Goal: Task Accomplishment & Management: Complete application form

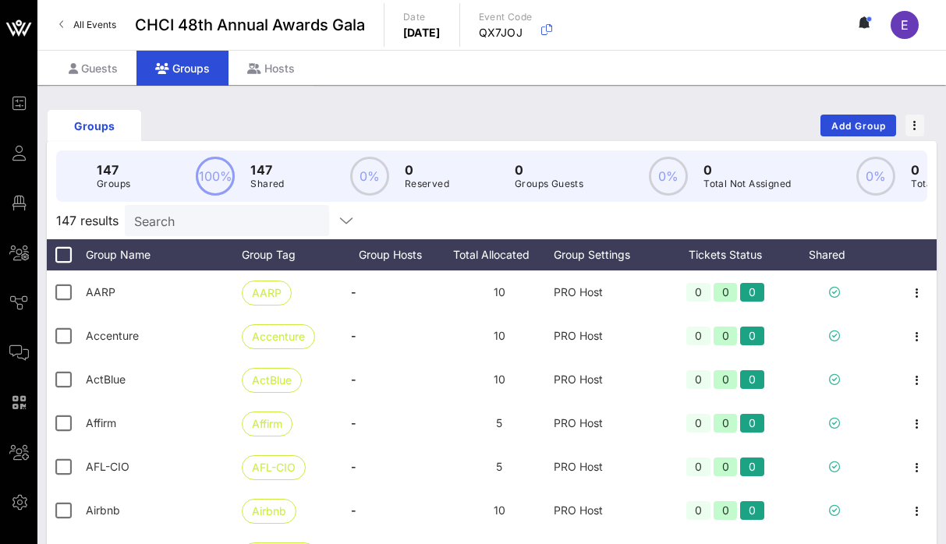
click at [182, 223] on input "Search" at bounding box center [225, 220] width 182 height 20
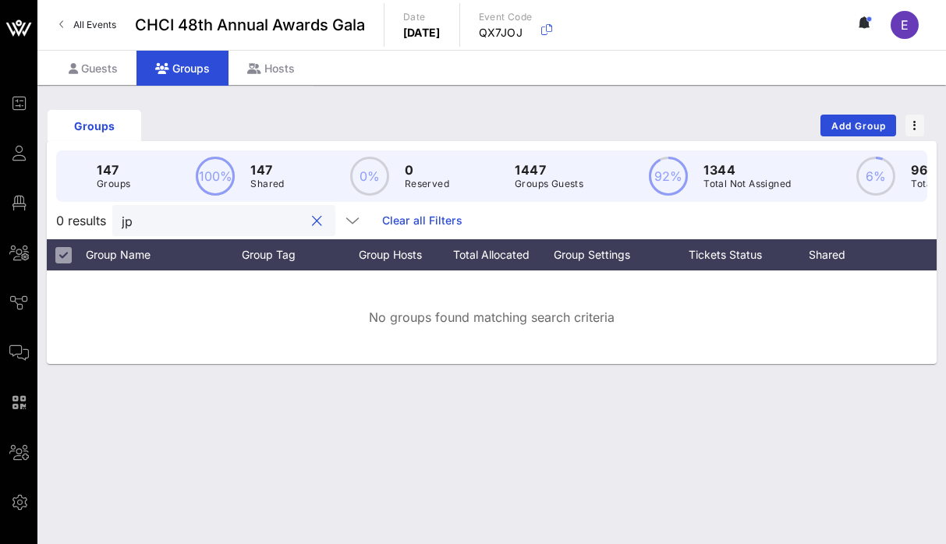
type input "j"
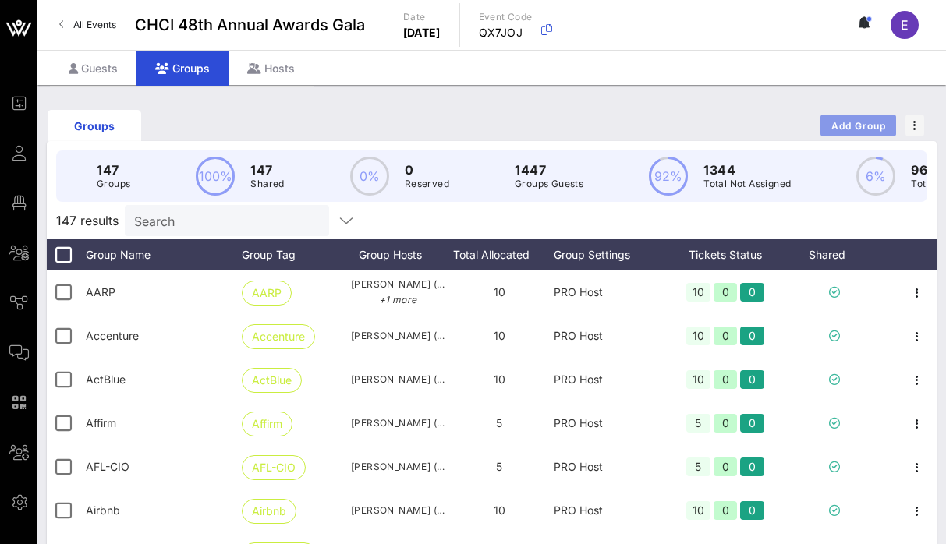
click at [855, 125] on span "Add Group" at bounding box center [858, 126] width 56 height 12
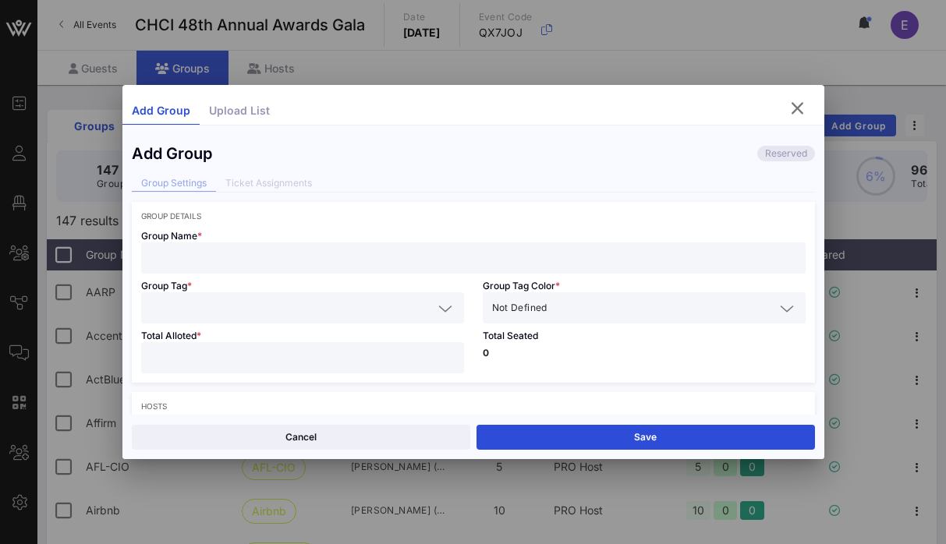
click at [326, 270] on div at bounding box center [473, 257] width 646 height 31
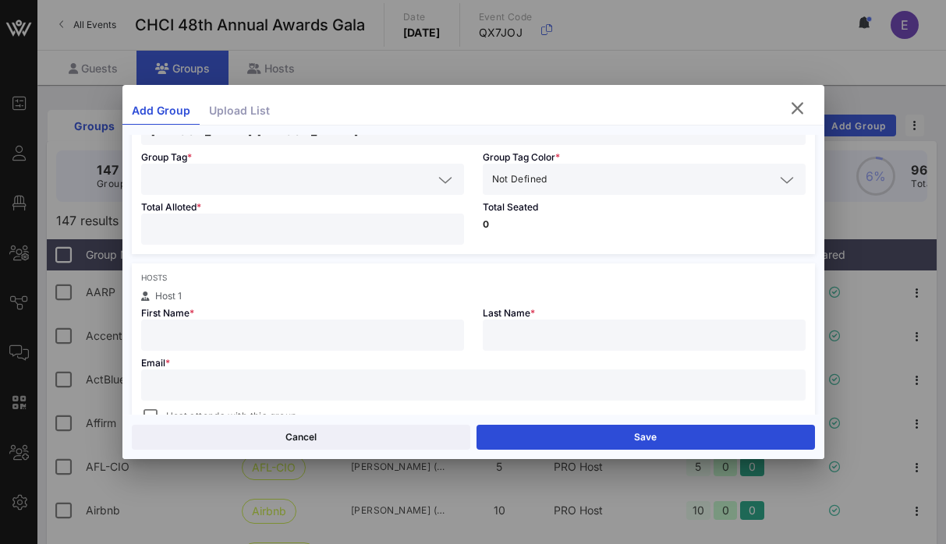
scroll to position [175, 0]
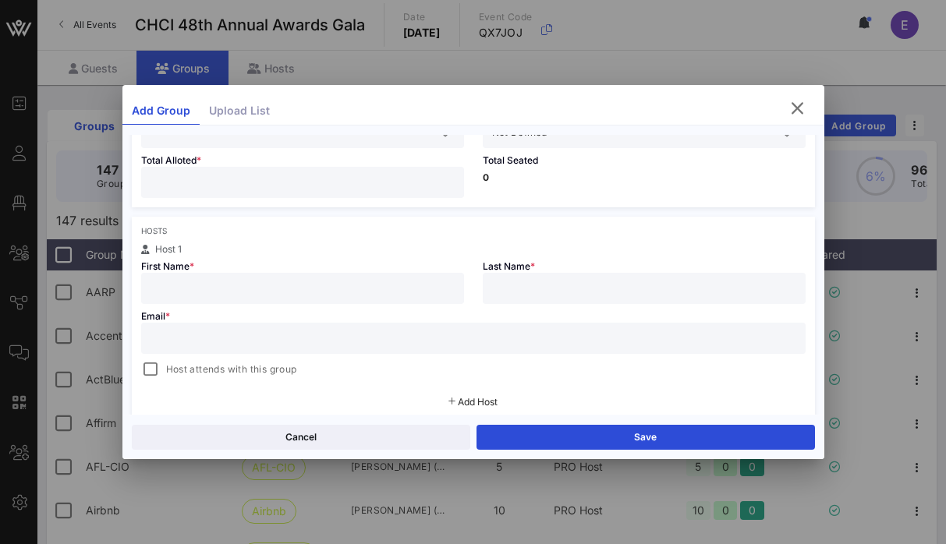
type input "[PERSON_NAME] [PERSON_NAME]"
click at [357, 331] on input "text" at bounding box center [473, 338] width 646 height 20
paste input "[PERSON_NAME][EMAIL_ADDRESS][PERSON_NAME][DOMAIN_NAME]"
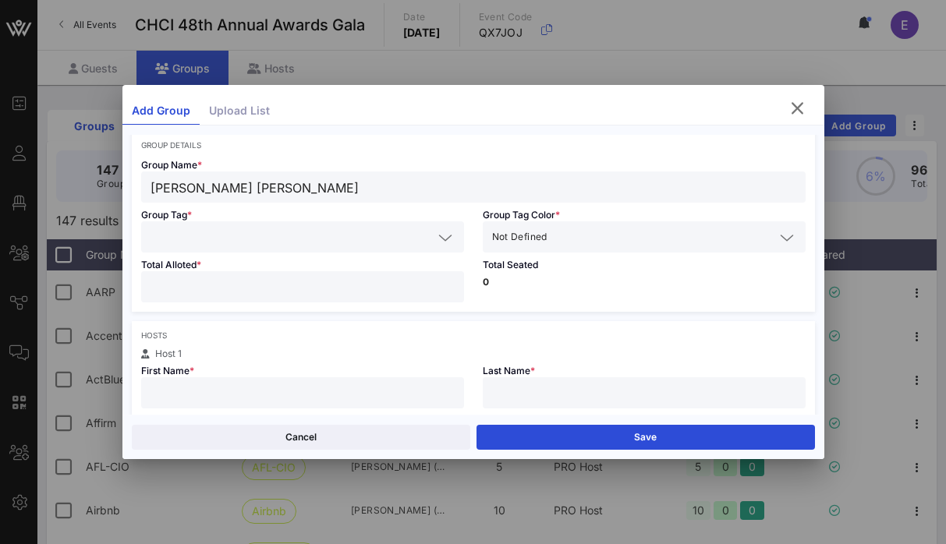
scroll to position [58, 0]
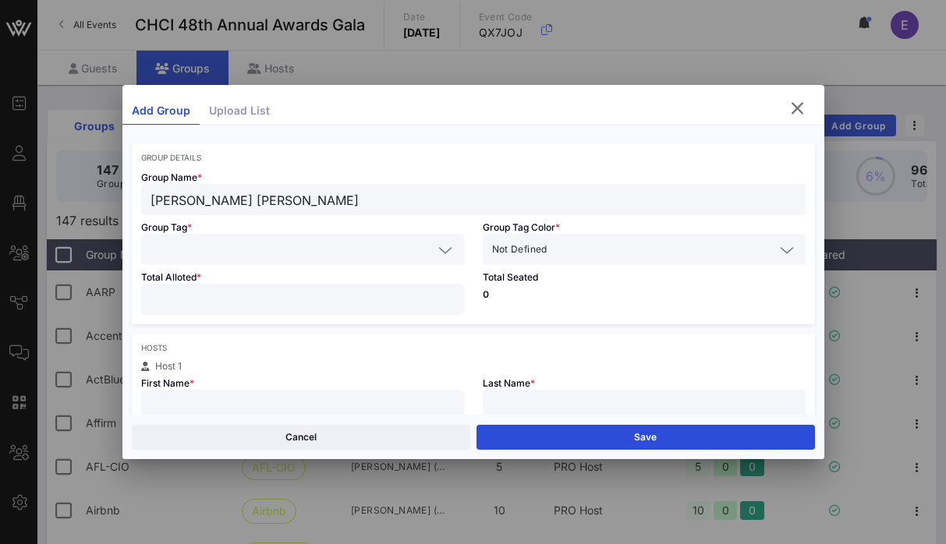
type input "[PERSON_NAME][EMAIL_ADDRESS][PERSON_NAME][DOMAIN_NAME]"
drag, startPoint x: 270, startPoint y: 196, endPoint x: 108, endPoint y: 195, distance: 162.2
click at [108, 195] on div "Event Builder Guests Floor Plan All Groups Journeys Comms QR Scanner Team Setti…" at bounding box center [473, 402] width 946 height 804
click at [212, 254] on input "text" at bounding box center [291, 249] width 282 height 20
paste input "[PERSON_NAME] [PERSON_NAME]"
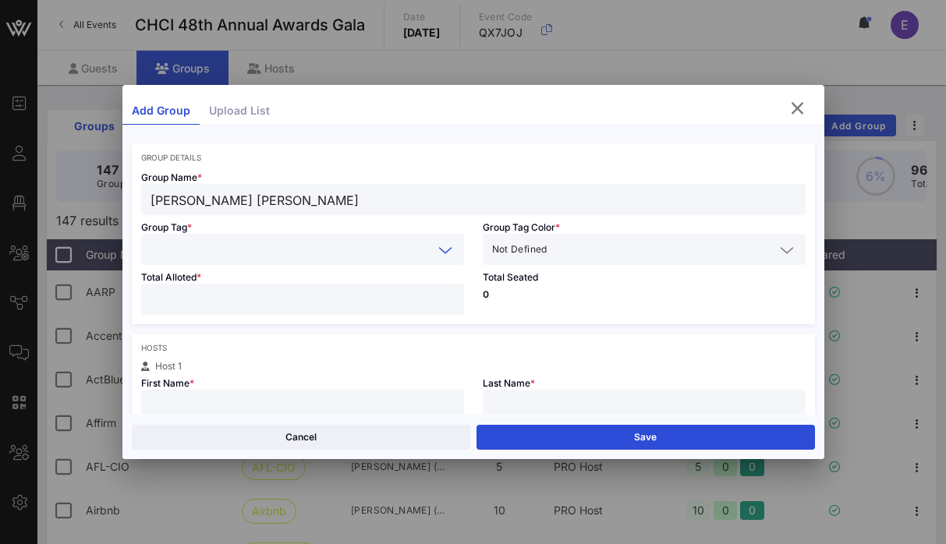
type input "[PERSON_NAME] [PERSON_NAME]"
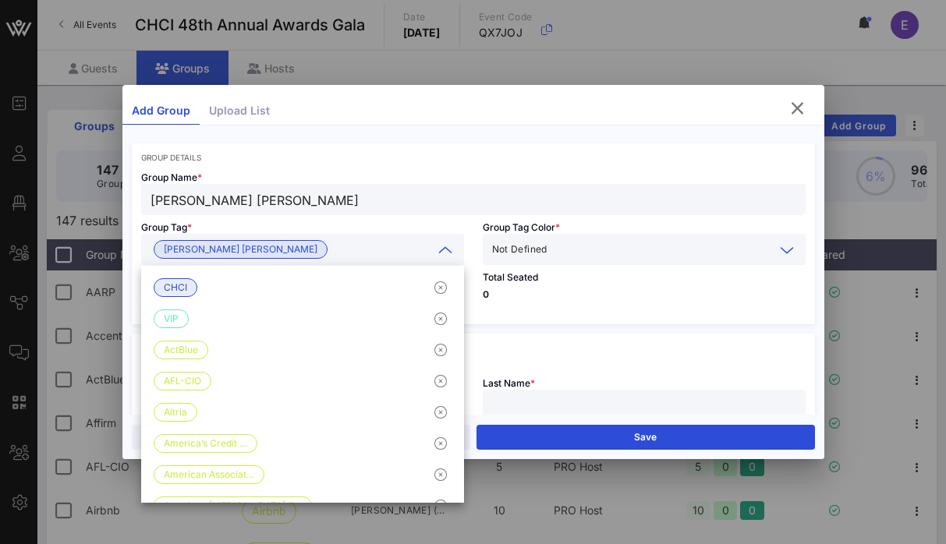
click at [591, 254] on input "text" at bounding box center [662, 249] width 224 height 20
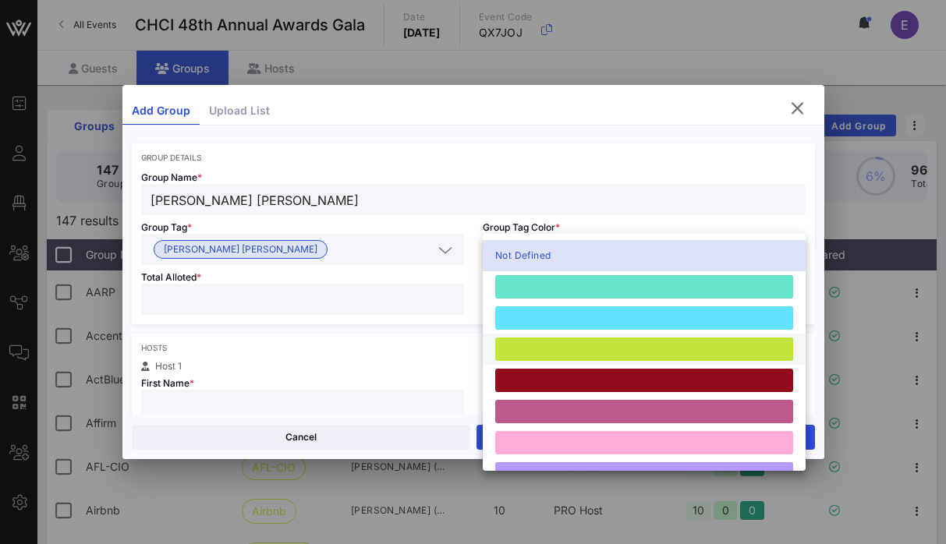
click at [572, 351] on div at bounding box center [644, 349] width 298 height 23
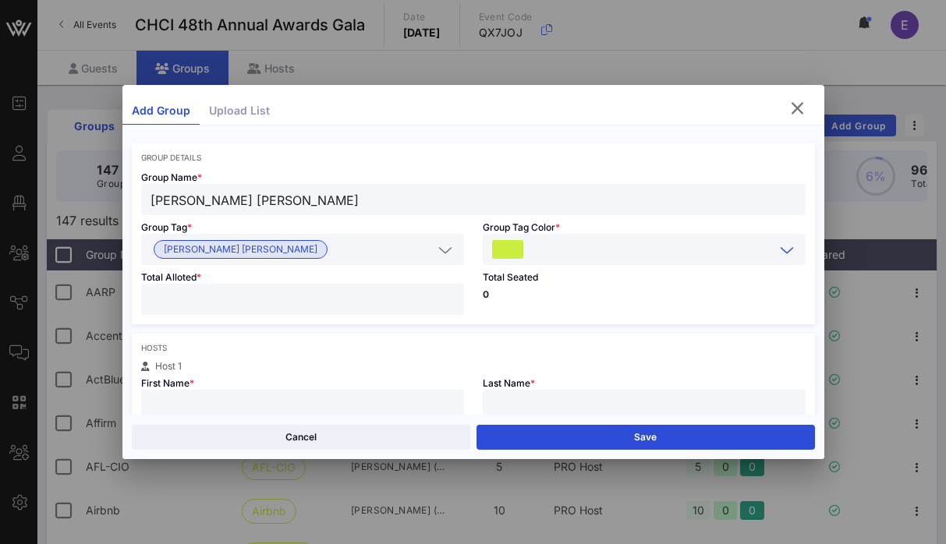
click at [375, 306] on input "number" at bounding box center [302, 299] width 304 height 20
type input "**"
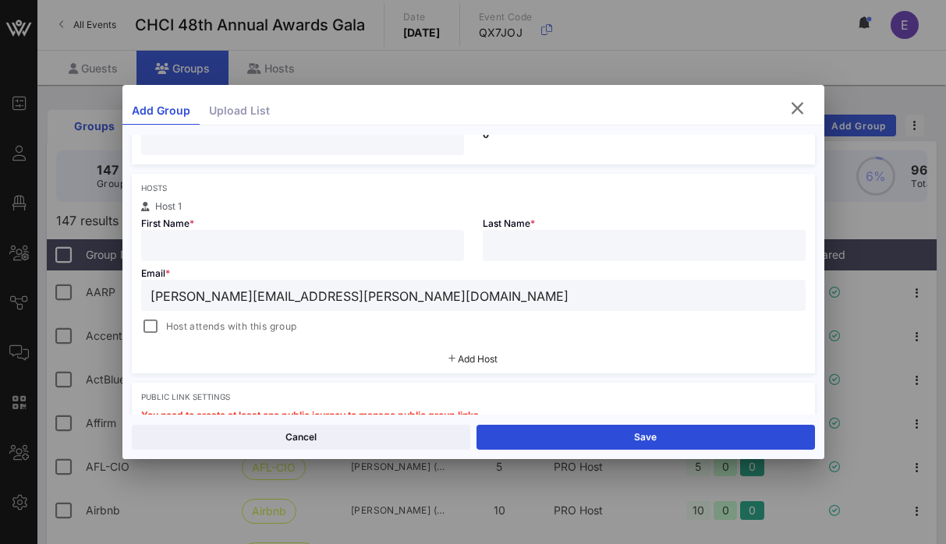
scroll to position [238, 0]
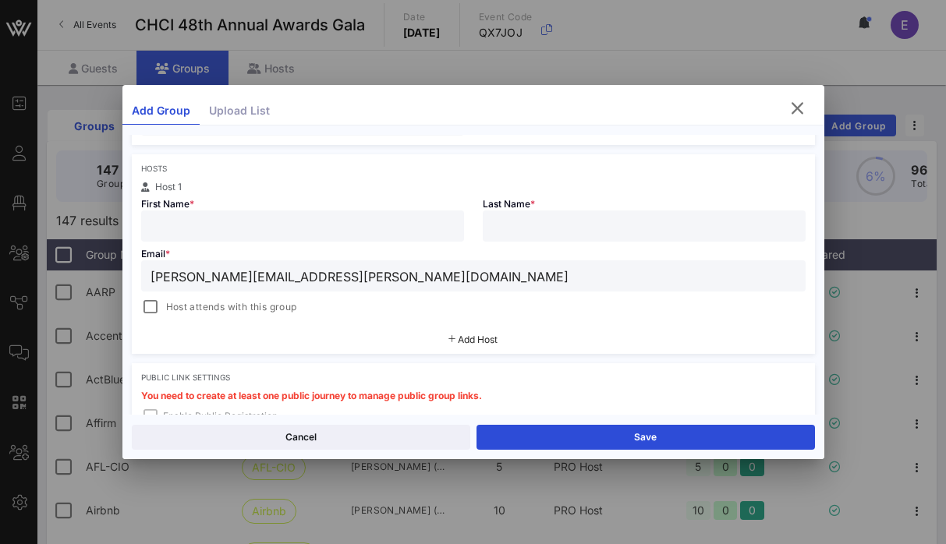
click at [533, 224] on input "text" at bounding box center [644, 226] width 304 height 20
type input "[PERSON_NAME]"
click at [290, 211] on div at bounding box center [302, 225] width 304 height 31
type input "[PERSON_NAME]"
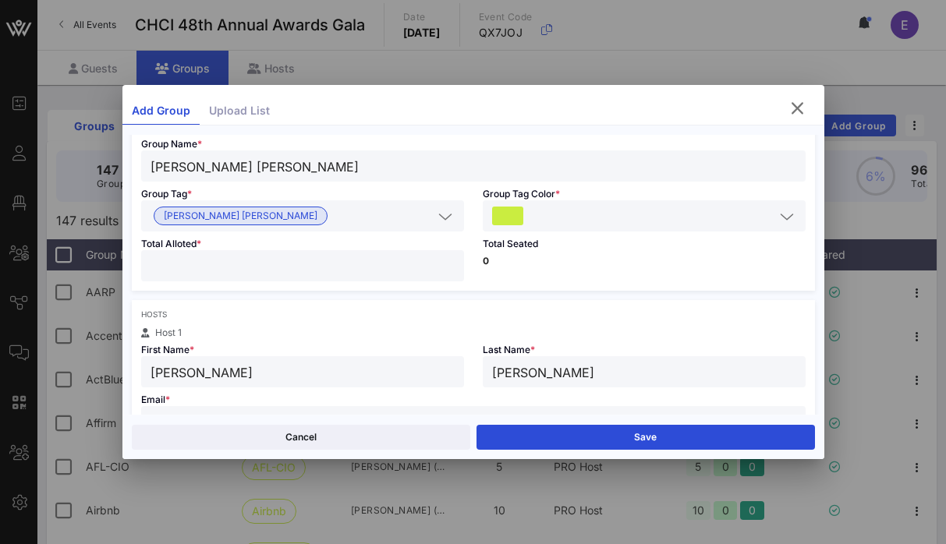
scroll to position [69, 0]
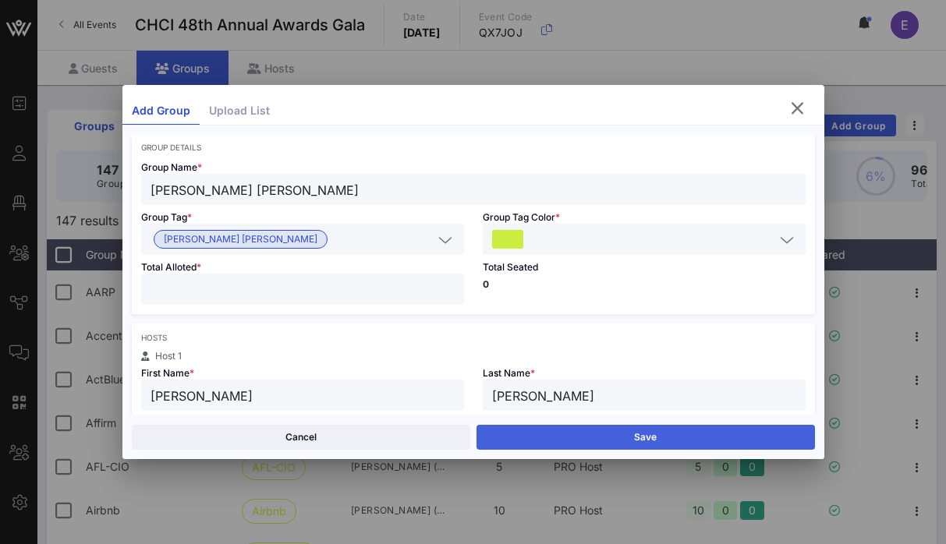
click at [611, 438] on button "Save" at bounding box center [645, 437] width 338 height 25
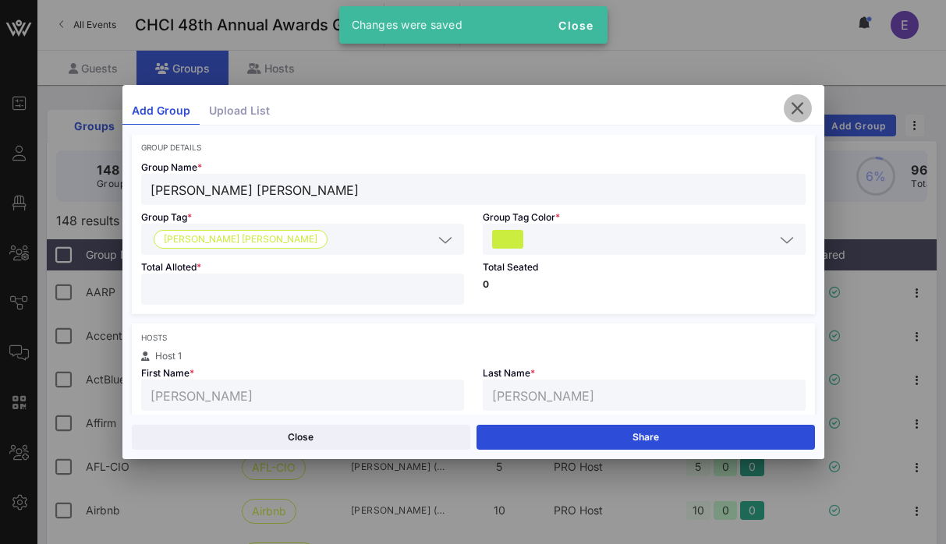
click at [800, 111] on icon "button" at bounding box center [797, 108] width 19 height 19
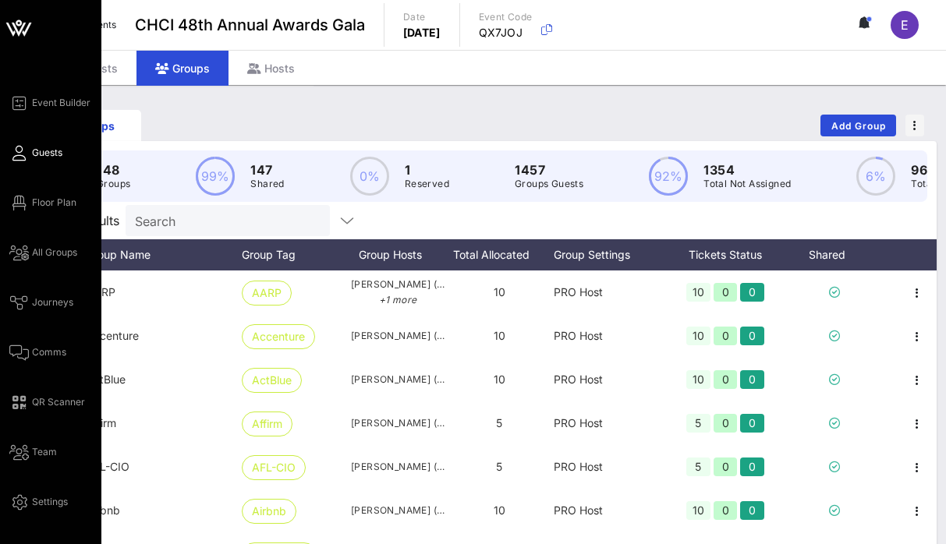
click at [20, 154] on icon at bounding box center [18, 153] width 19 height 2
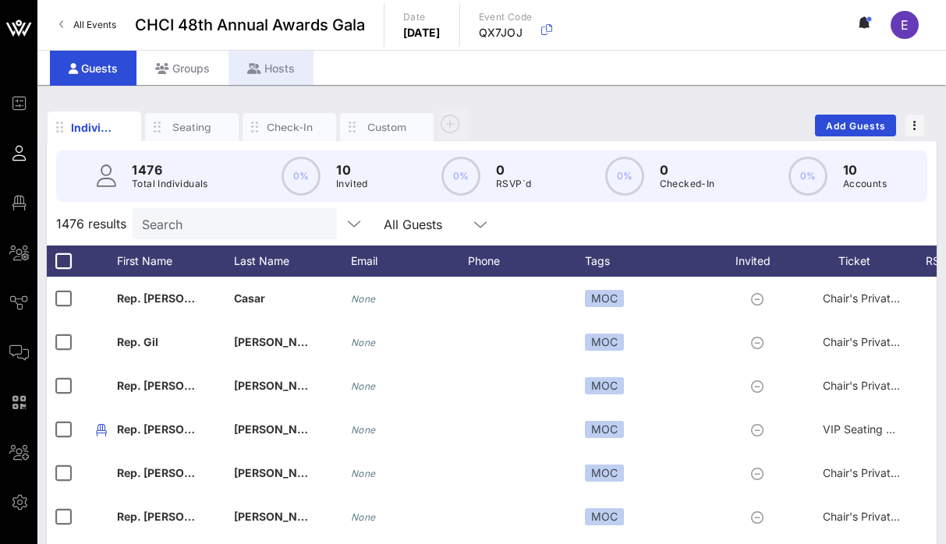
click at [280, 69] on div "Hosts" at bounding box center [270, 68] width 85 height 35
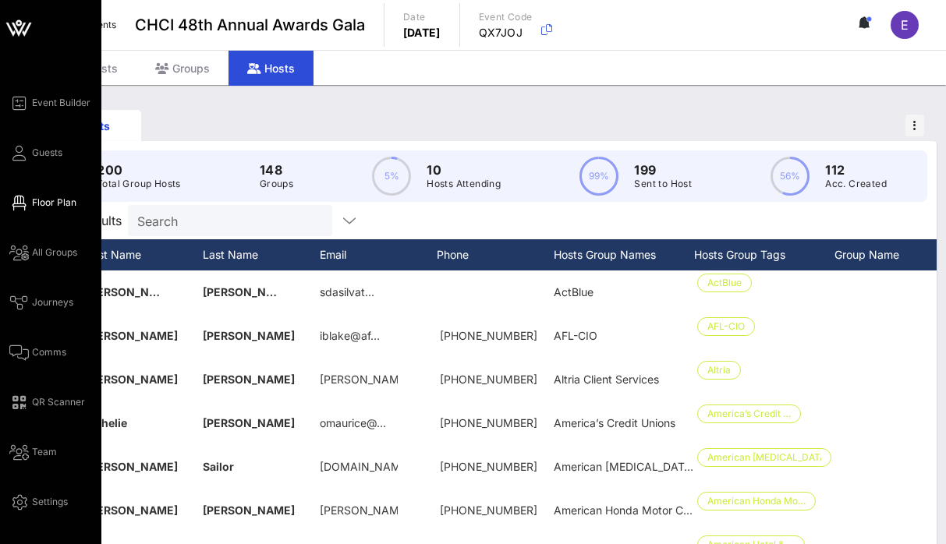
click at [40, 201] on span "Floor Plan" at bounding box center [54, 203] width 44 height 14
click at [41, 165] on div "Event Builder Guests Floor Plan All Groups Journeys Comms QR Scanner Team Setti…" at bounding box center [55, 303] width 92 height 418
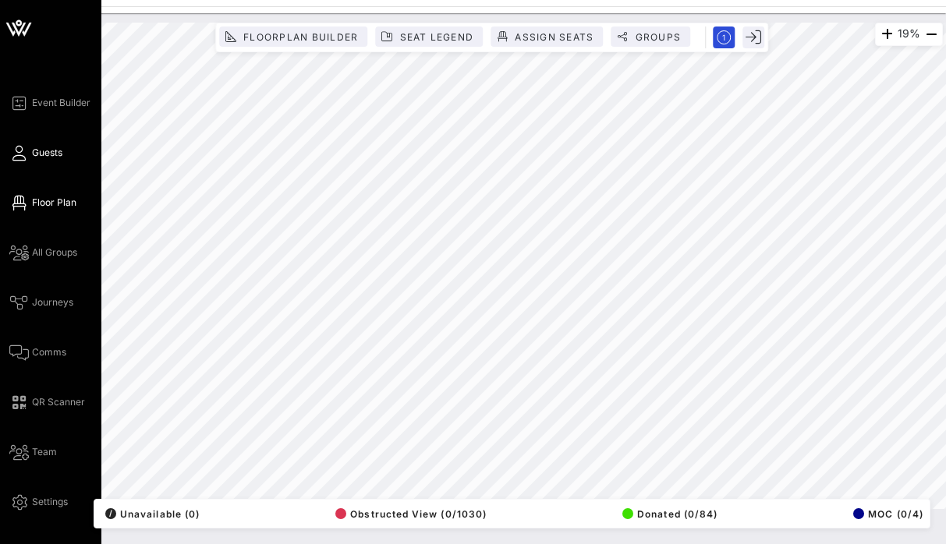
click at [44, 156] on span "Guests" at bounding box center [47, 153] width 30 height 14
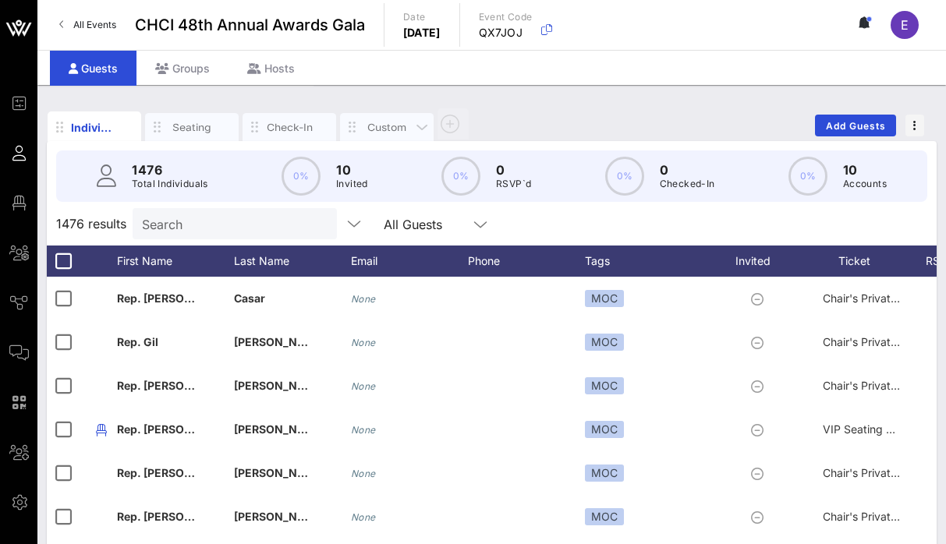
click at [400, 126] on div "Custom" at bounding box center [386, 127] width 47 height 15
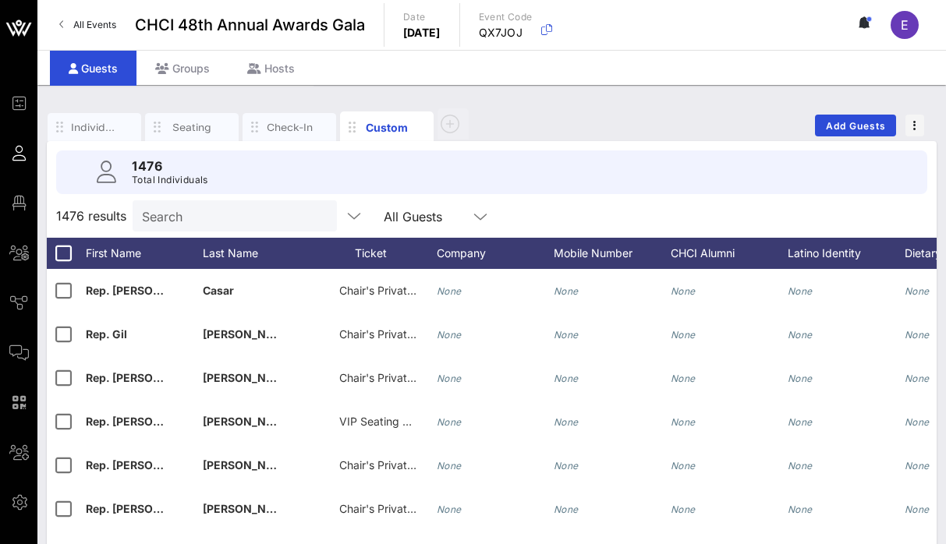
click at [239, 221] on input "Search" at bounding box center [233, 216] width 182 height 20
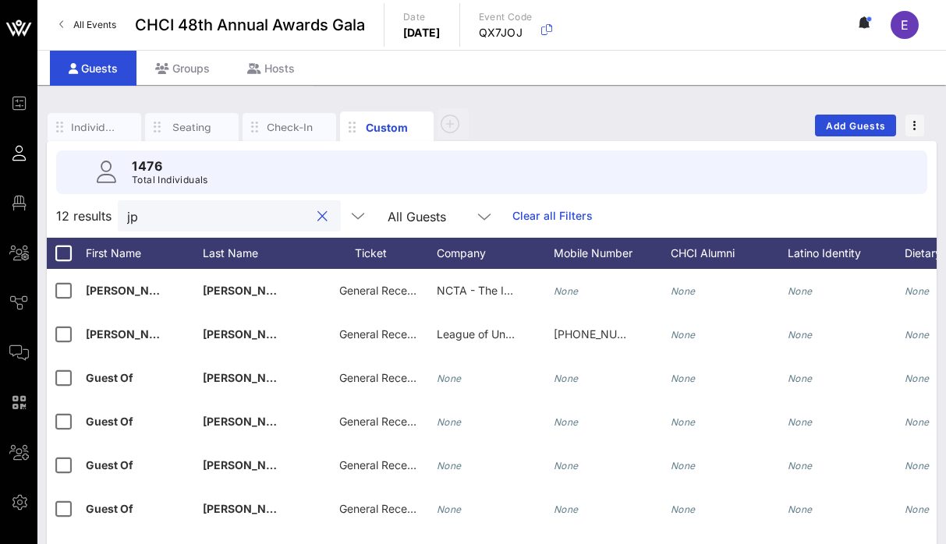
type input "j"
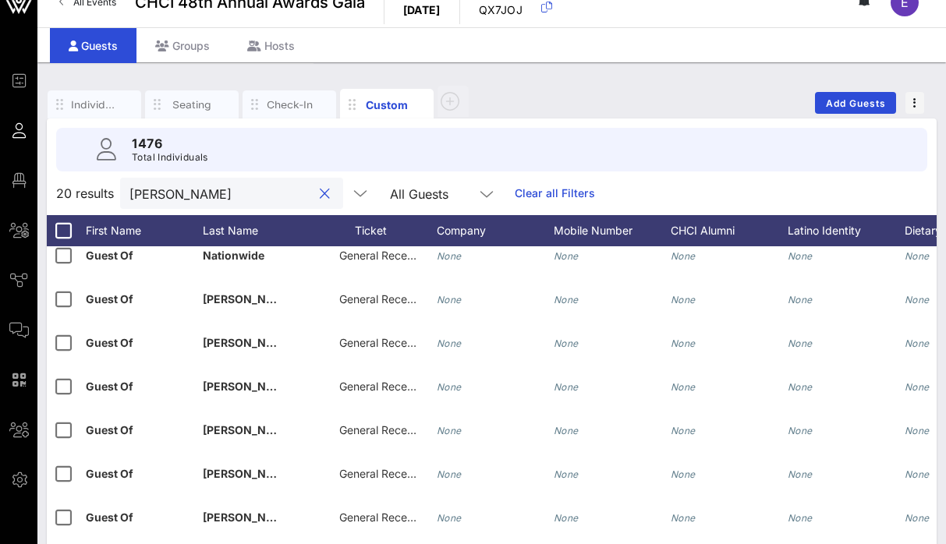
scroll to position [136, 0]
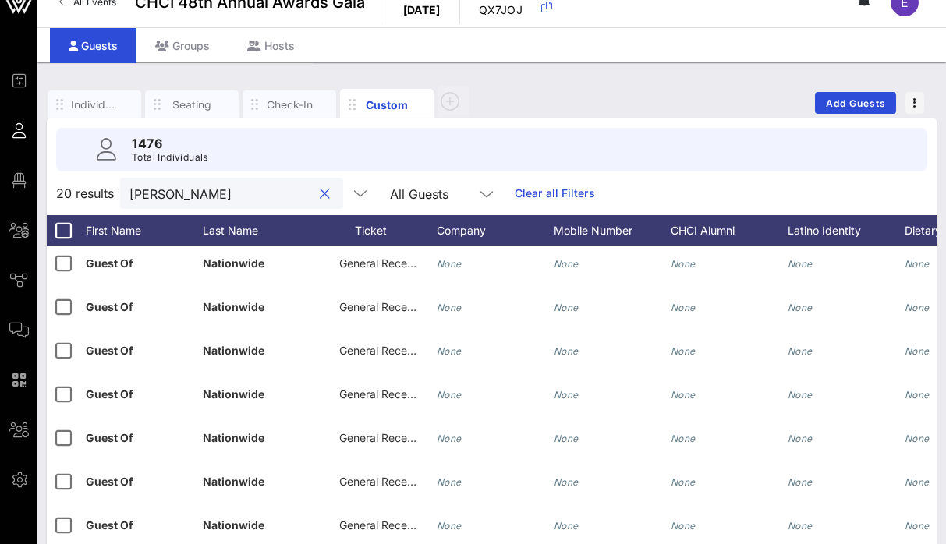
click at [201, 197] on input "[PERSON_NAME]" at bounding box center [220, 193] width 182 height 20
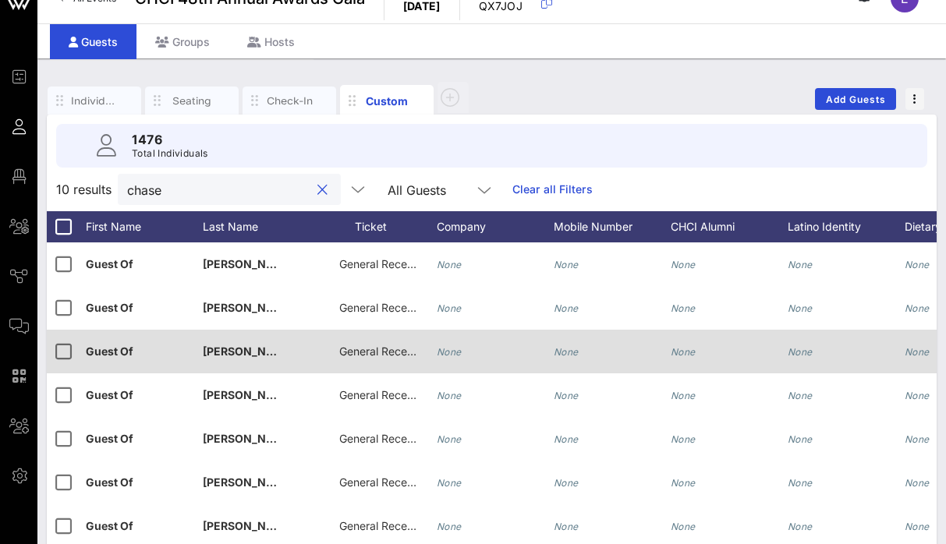
scroll to position [208, 0]
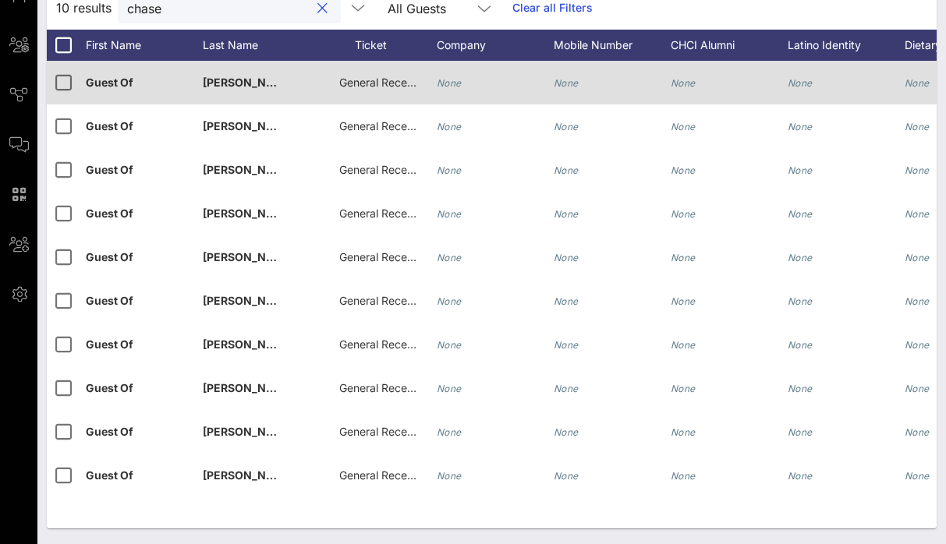
type input "chase"
click at [373, 92] on div "General Reception" at bounding box center [378, 83] width 78 height 44
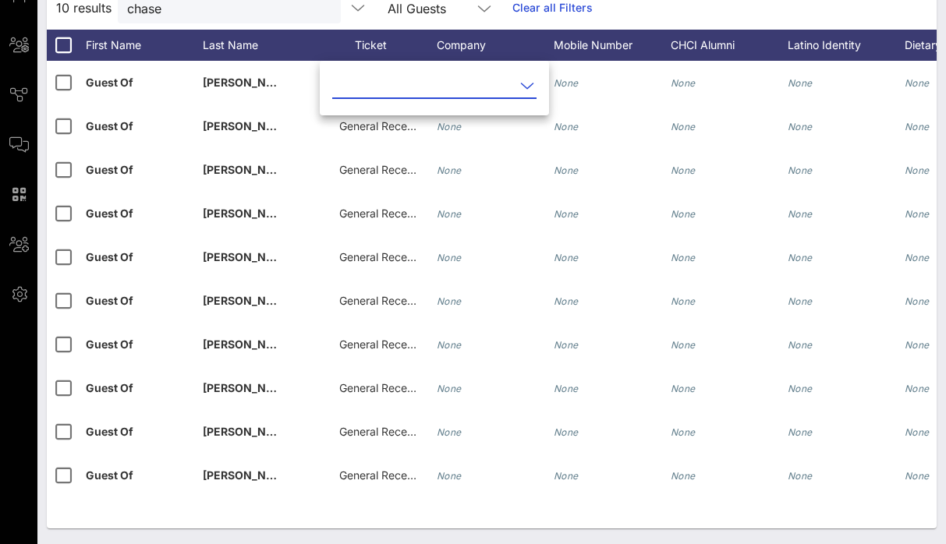
click at [409, 78] on input "text" at bounding box center [423, 85] width 182 height 25
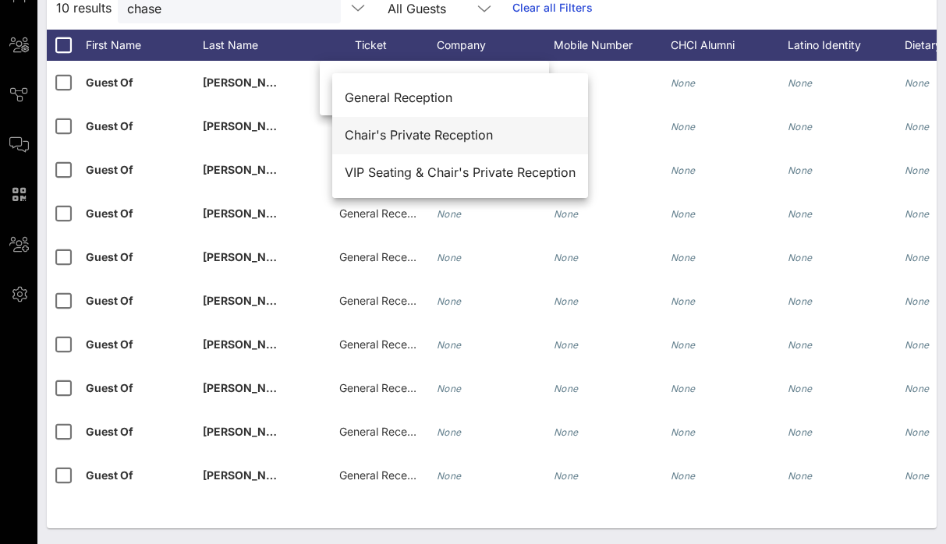
click at [398, 140] on div "Chair's Private Reception" at bounding box center [460, 135] width 231 height 15
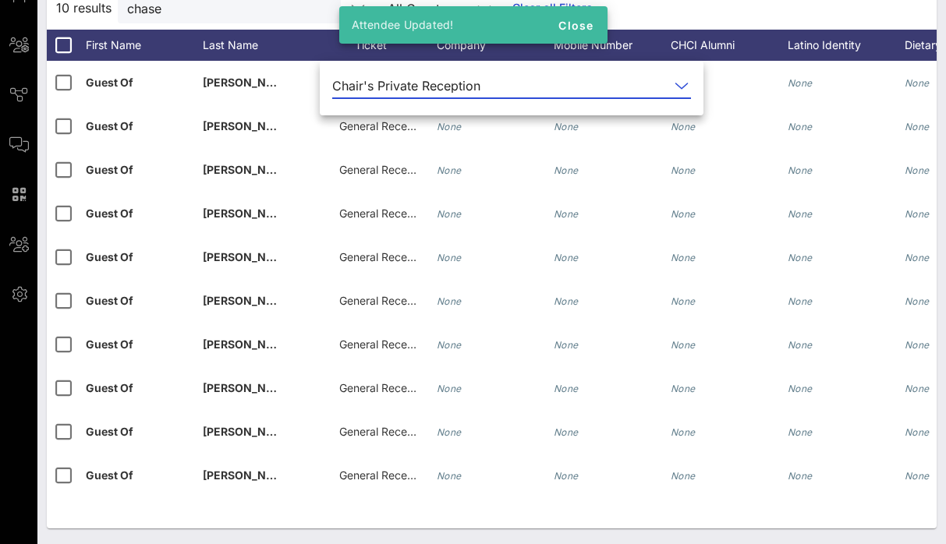
click at [509, 524] on div "G Guest Of [PERSON_NAME] [PERSON_NAME] Chair's Private Reception None None None…" at bounding box center [492, 295] width 890 height 468
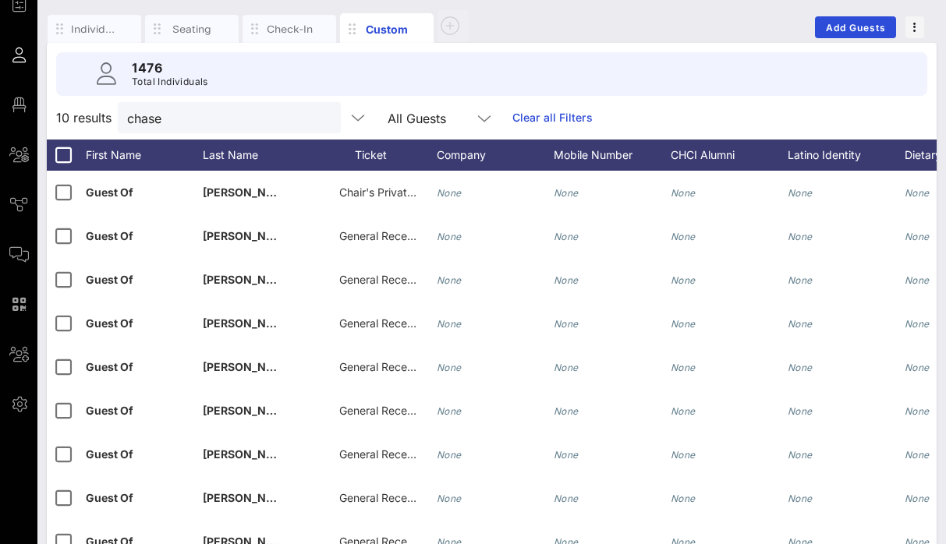
scroll to position [0, 0]
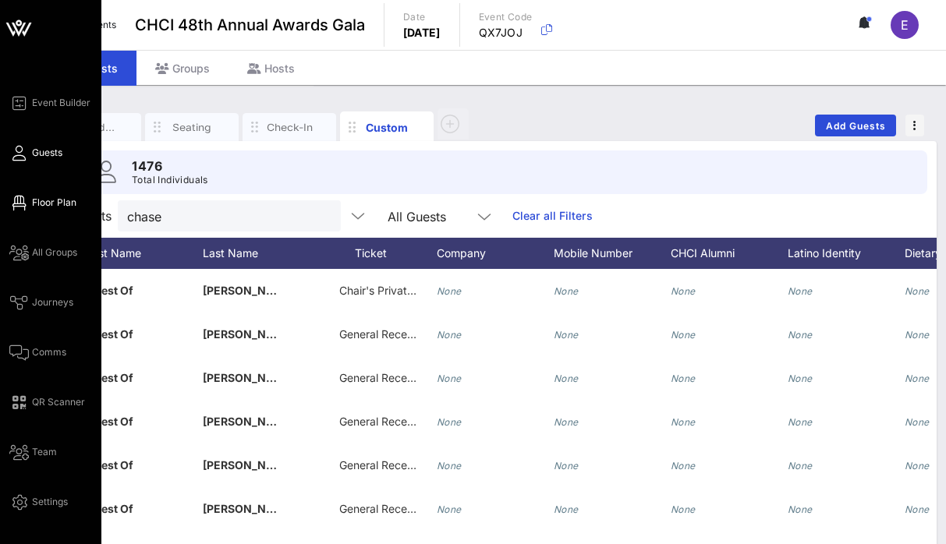
click at [36, 202] on span "Floor Plan" at bounding box center [54, 203] width 44 height 14
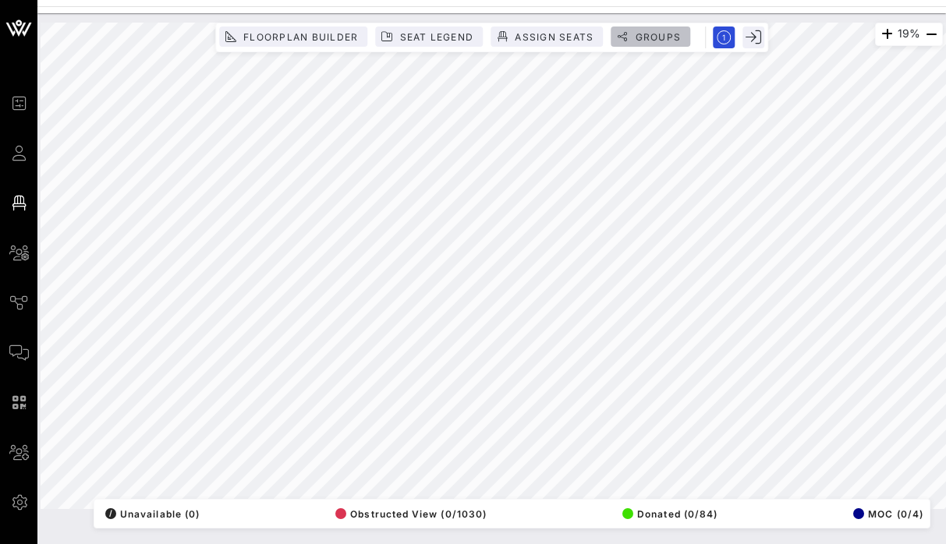
click at [659, 40] on span "Groups" at bounding box center [657, 37] width 47 height 12
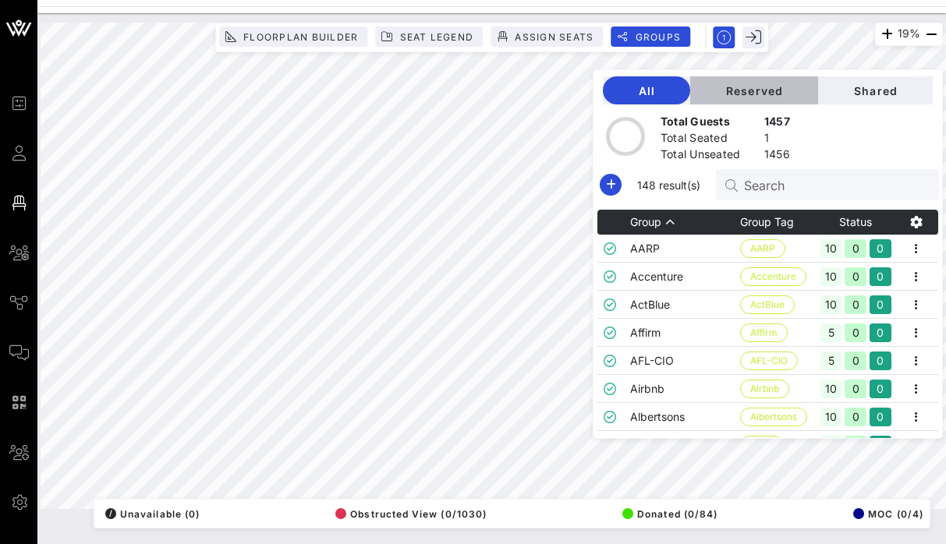
click at [791, 91] on span "Reserved" at bounding box center [753, 90] width 103 height 13
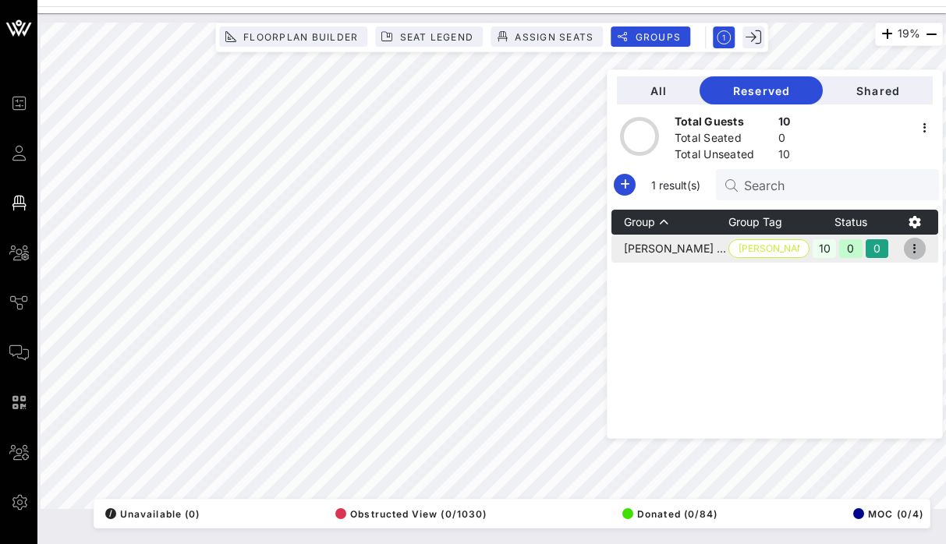
click at [915, 249] on icon "button" at bounding box center [914, 248] width 19 height 19
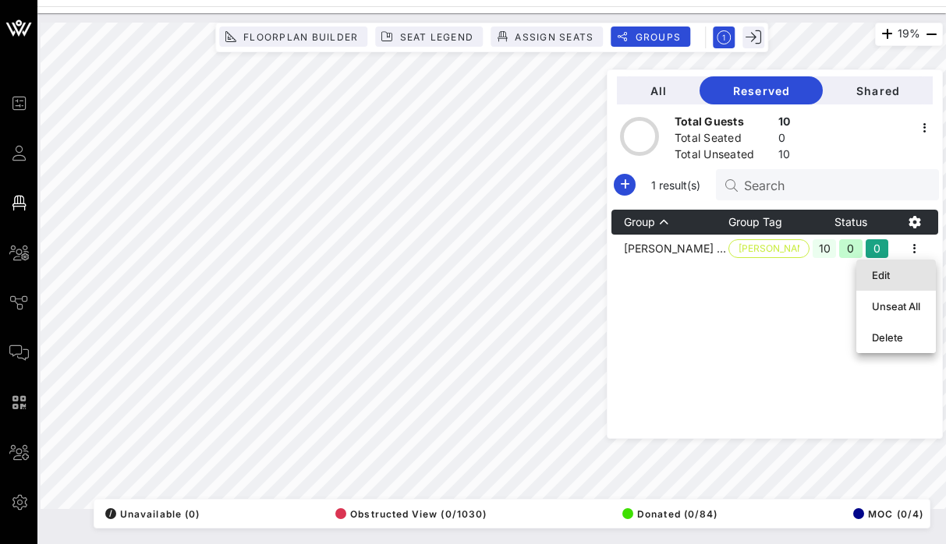
click at [890, 274] on div "Edit" at bounding box center [896, 275] width 48 height 12
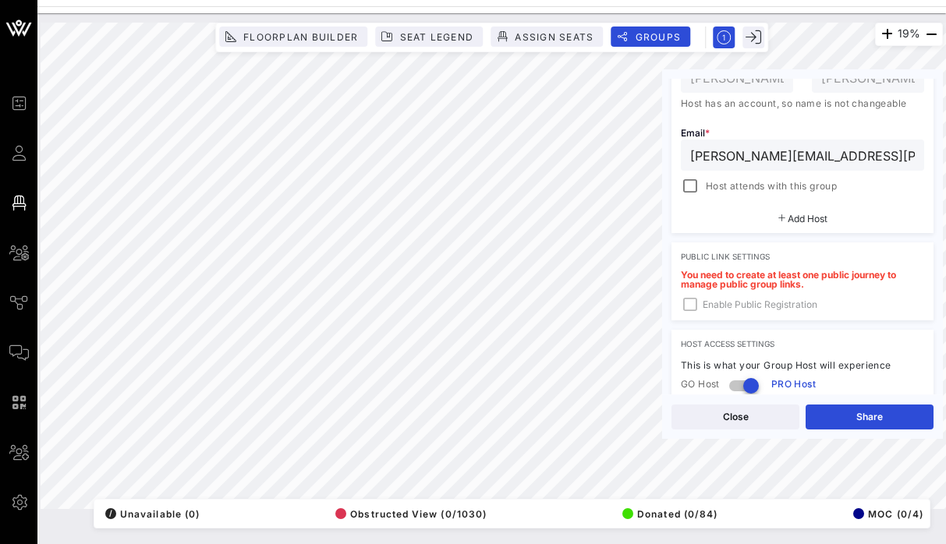
scroll to position [432, 0]
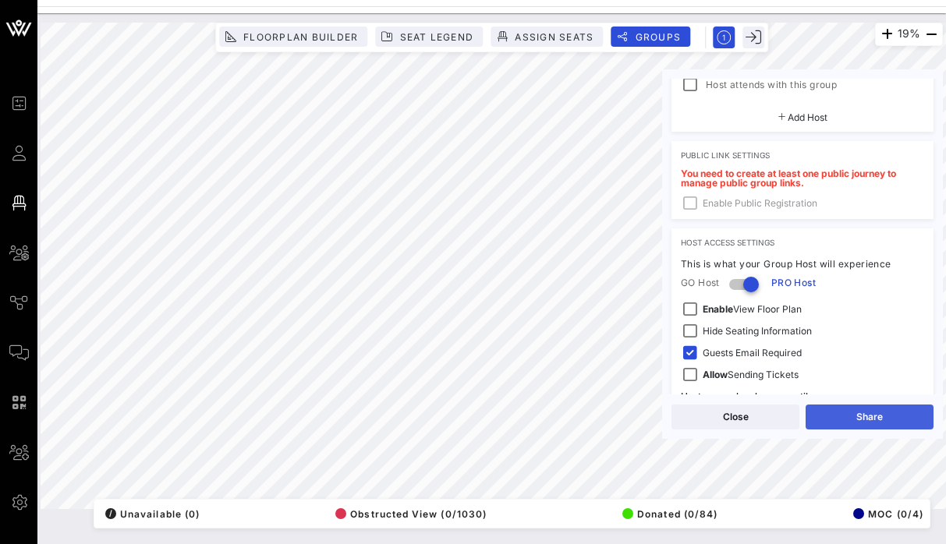
click at [871, 419] on button "Share" at bounding box center [869, 417] width 128 height 25
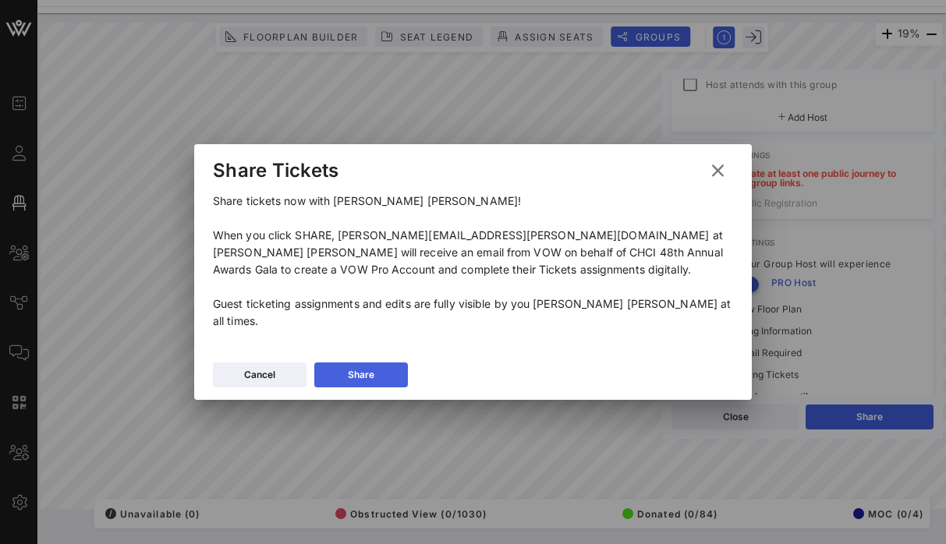
click at [366, 369] on div "Share" at bounding box center [361, 375] width 27 height 16
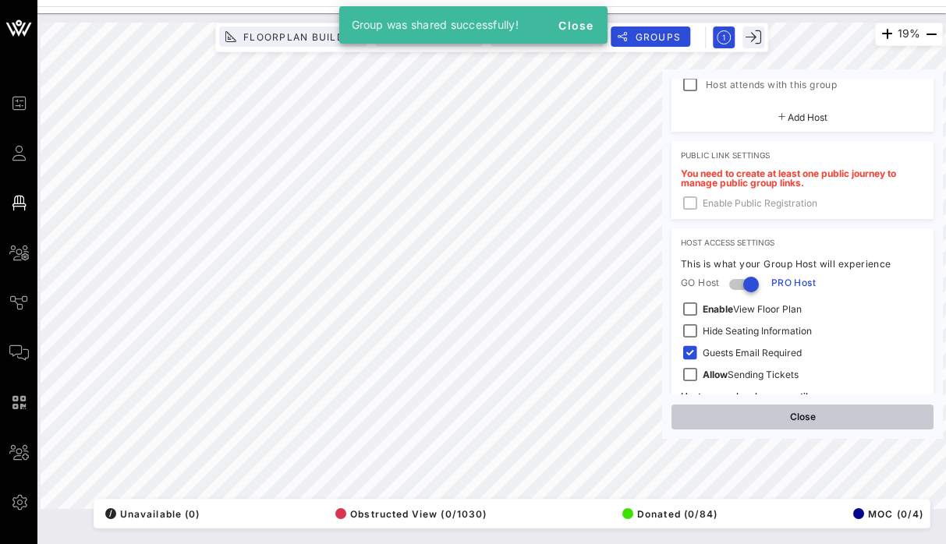
click at [851, 419] on button "Close" at bounding box center [802, 417] width 262 height 25
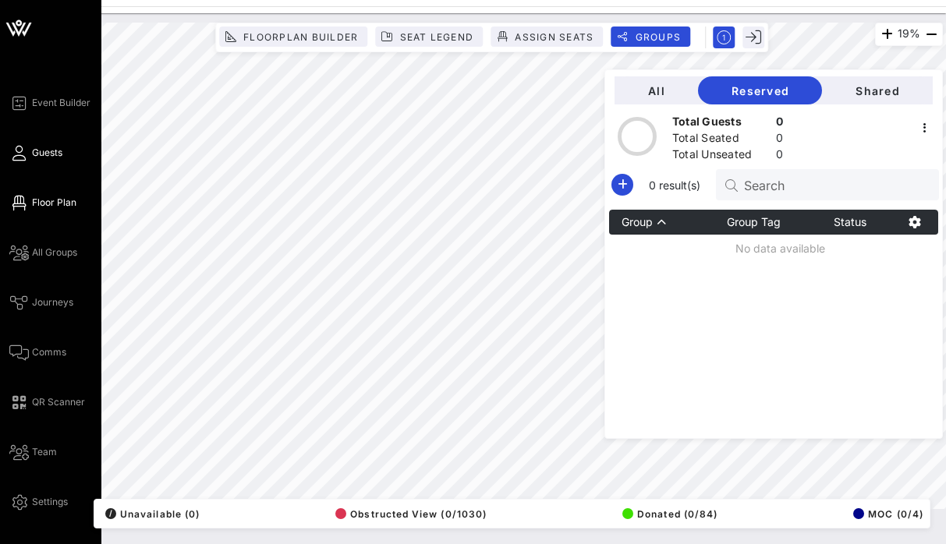
click at [16, 154] on icon at bounding box center [18, 153] width 19 height 2
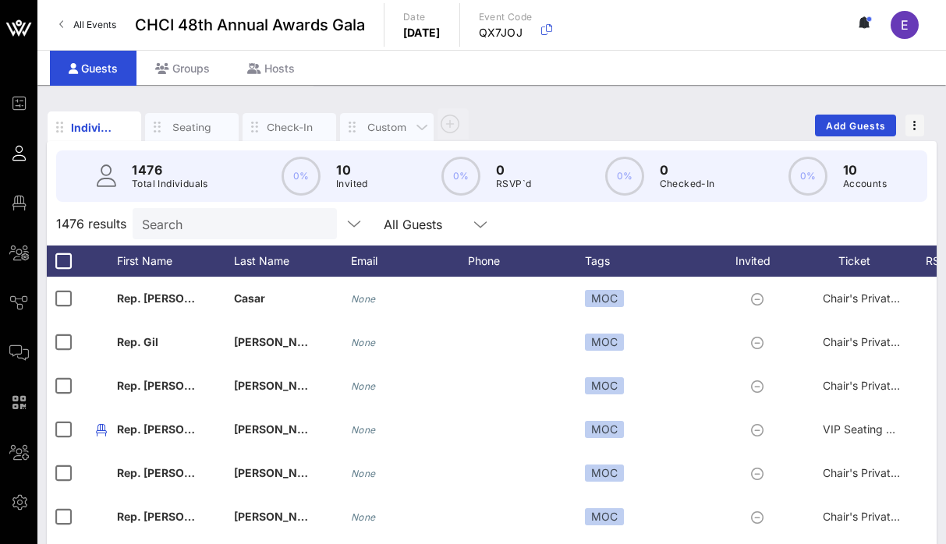
click at [377, 127] on div "Custom" at bounding box center [386, 127] width 47 height 15
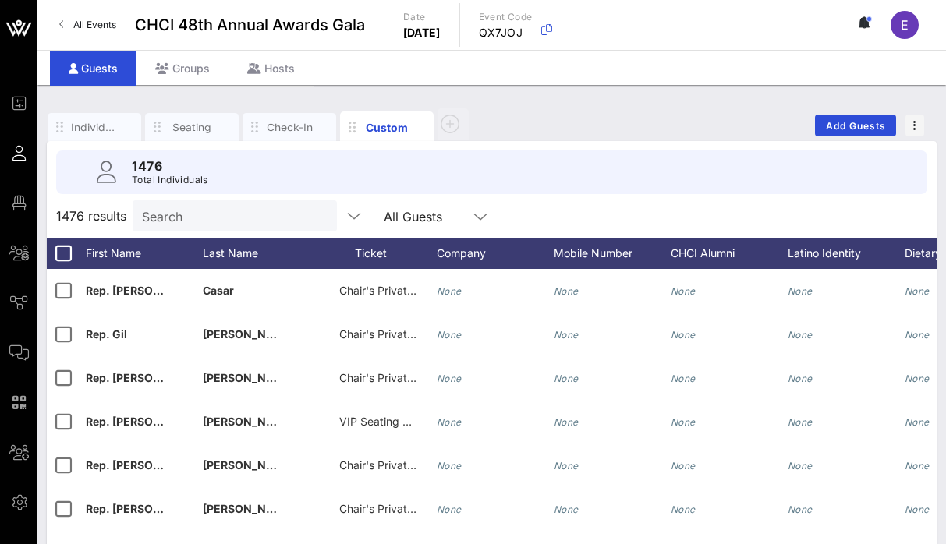
click at [213, 219] on input "Search" at bounding box center [233, 216] width 182 height 20
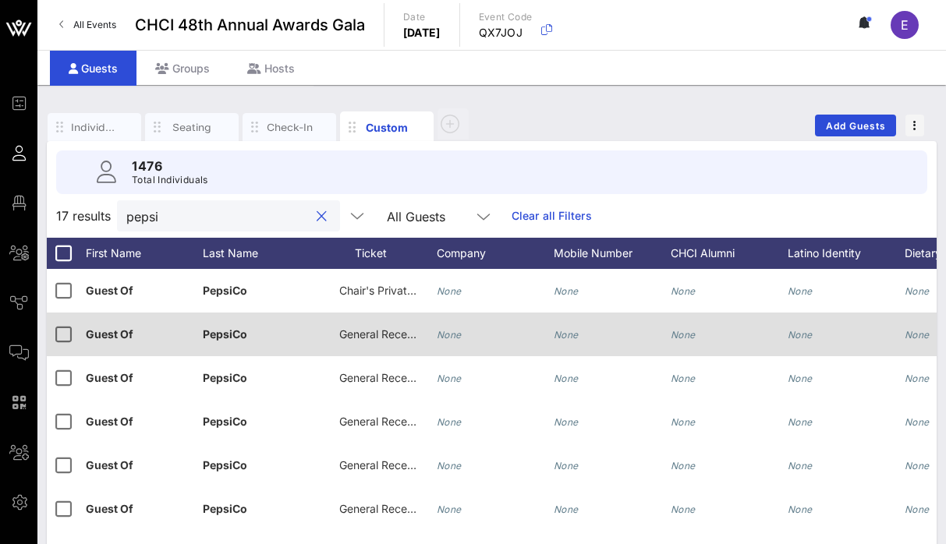
type input "pepsi"
click at [380, 338] on span "General Reception" at bounding box center [386, 333] width 94 height 13
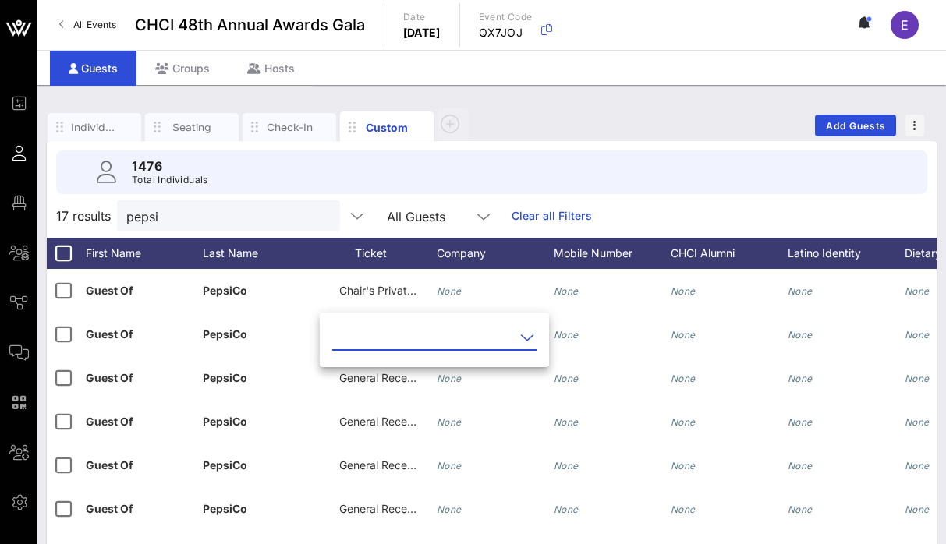
click at [366, 343] on input "text" at bounding box center [423, 337] width 182 height 25
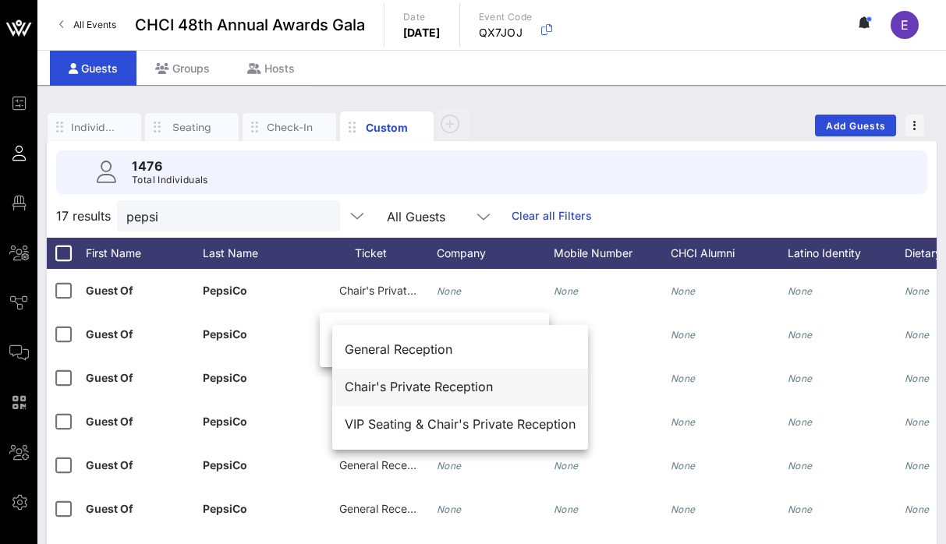
click at [382, 388] on div "Chair's Private Reception" at bounding box center [460, 387] width 231 height 15
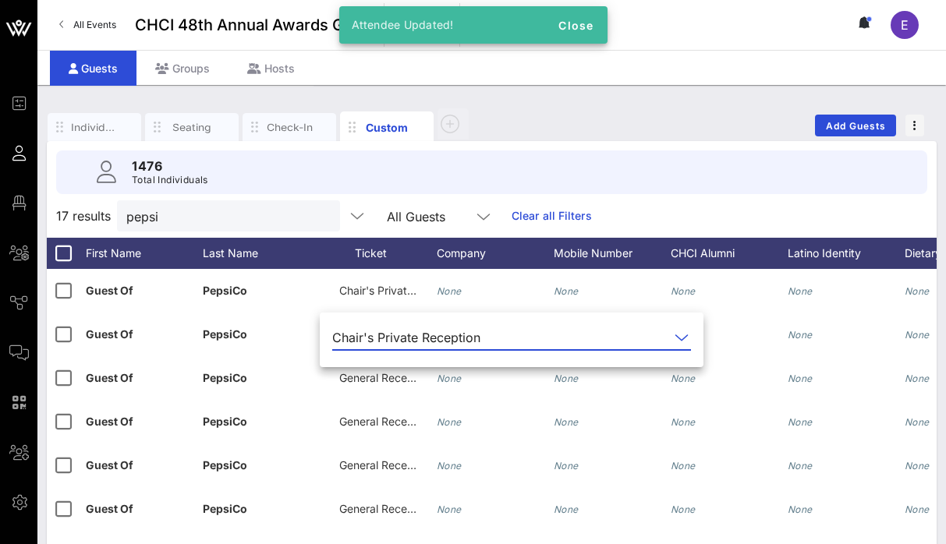
click at [629, 190] on div "1476 Total Individuals" at bounding box center [491, 172] width 871 height 44
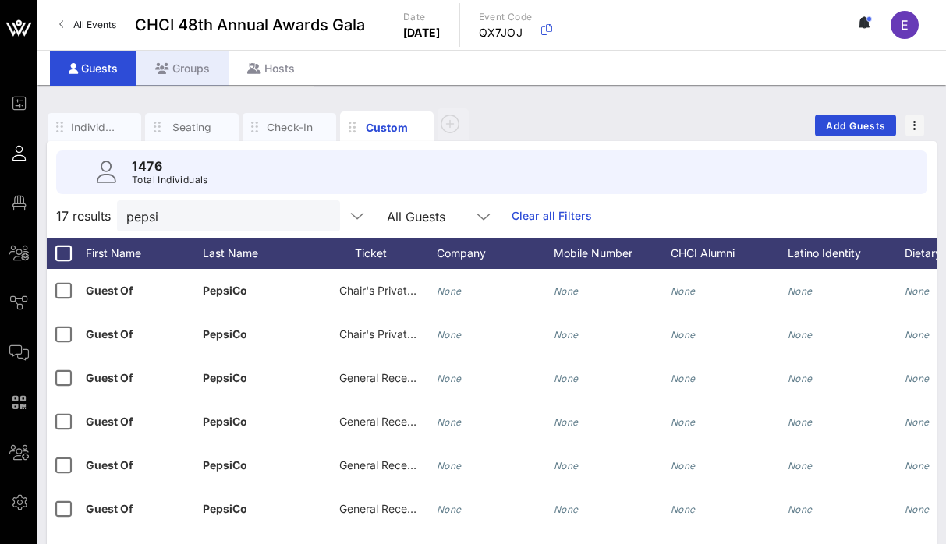
click at [196, 75] on div "Groups" at bounding box center [182, 68] width 92 height 35
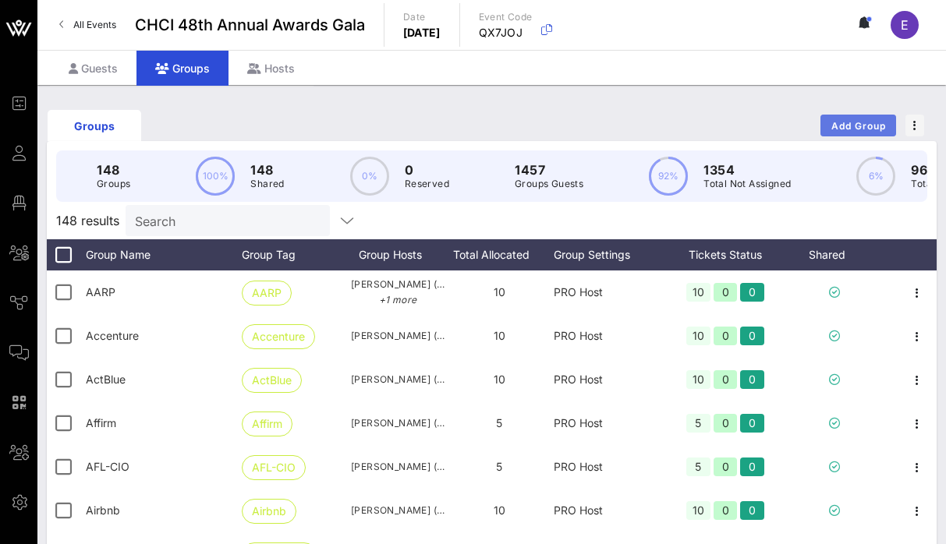
click at [876, 121] on span "Add Group" at bounding box center [858, 126] width 56 height 12
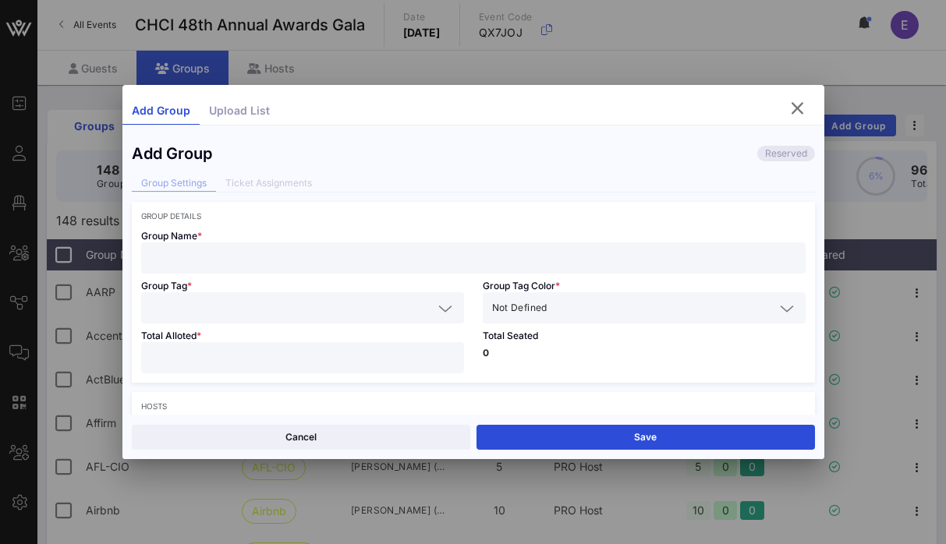
click at [264, 246] on div at bounding box center [473, 257] width 646 height 31
paste input "DaVita, Inc."
type input "DaVita, Inc."
click at [242, 315] on input "text" at bounding box center [291, 308] width 282 height 20
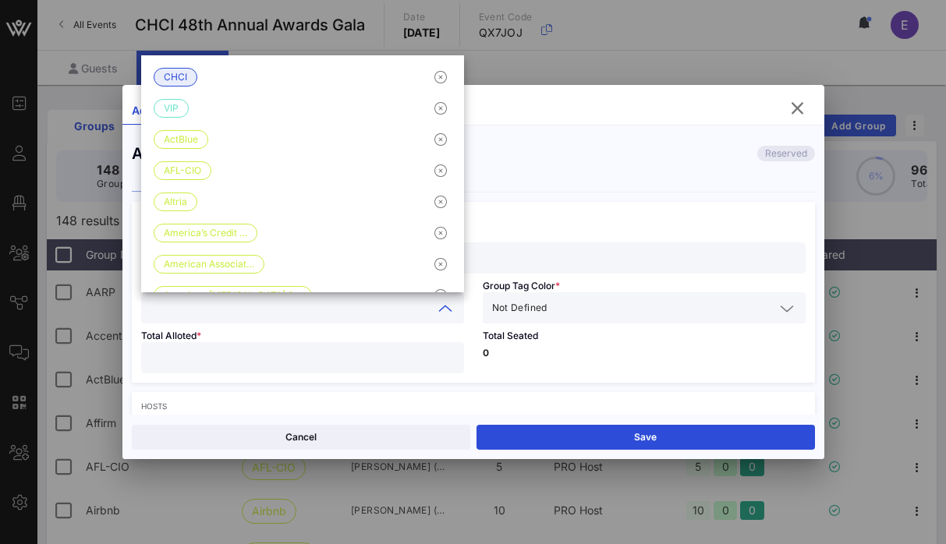
paste input "DaVita, Inc."
type input "DaVita, Inc."
click at [542, 295] on div "Not Defined" at bounding box center [644, 307] width 304 height 31
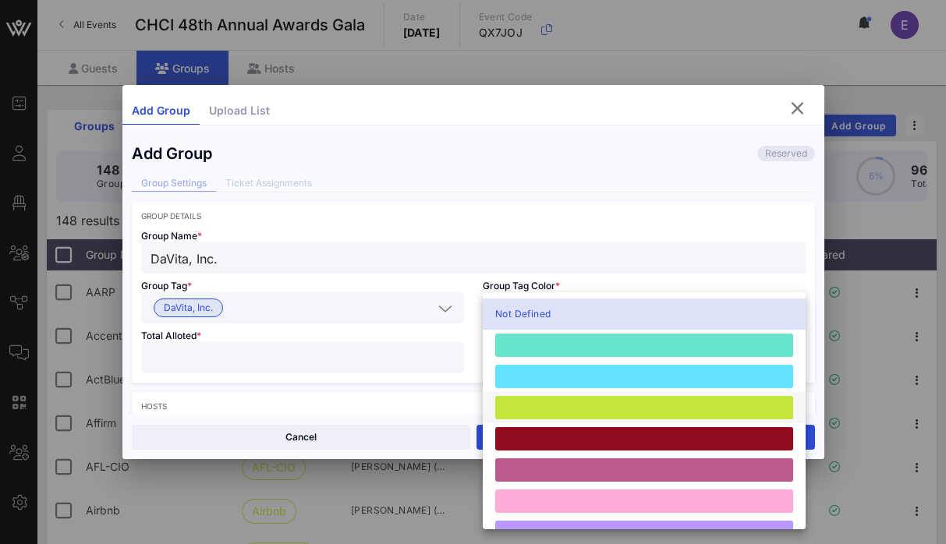
click at [554, 404] on div at bounding box center [644, 407] width 298 height 23
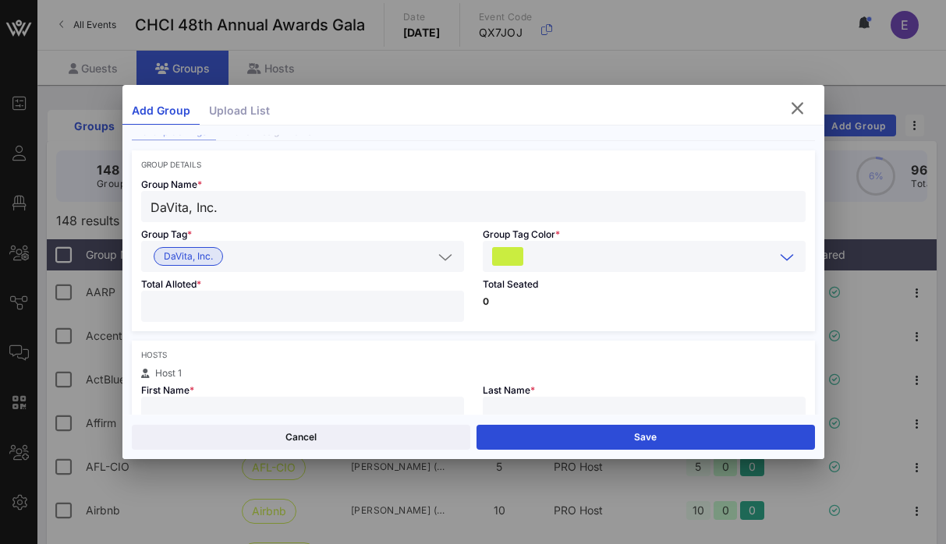
scroll to position [79, 0]
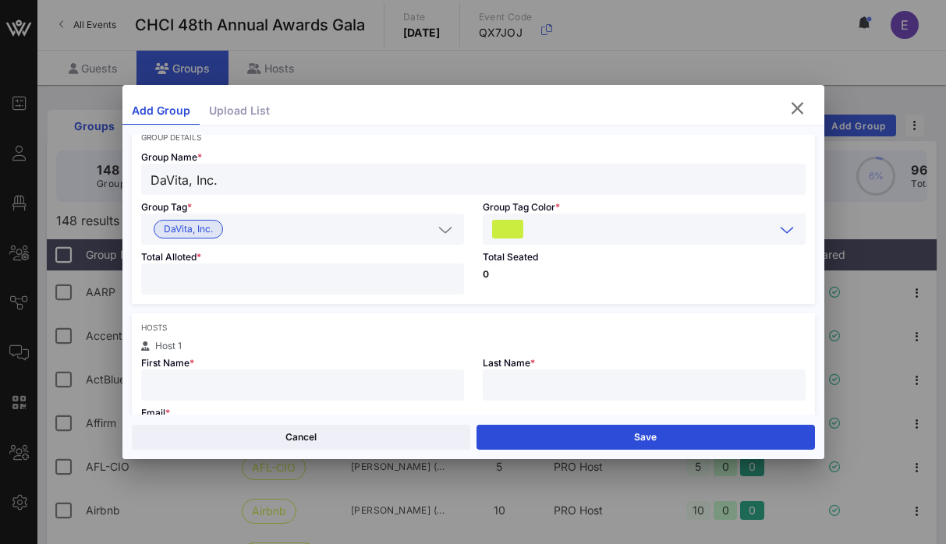
click at [325, 275] on input "number" at bounding box center [302, 279] width 304 height 20
type input "**"
click at [600, 320] on div "Hosts Host 1 First Name * Last Name * Email * Host attends with this group Add …" at bounding box center [473, 413] width 683 height 200
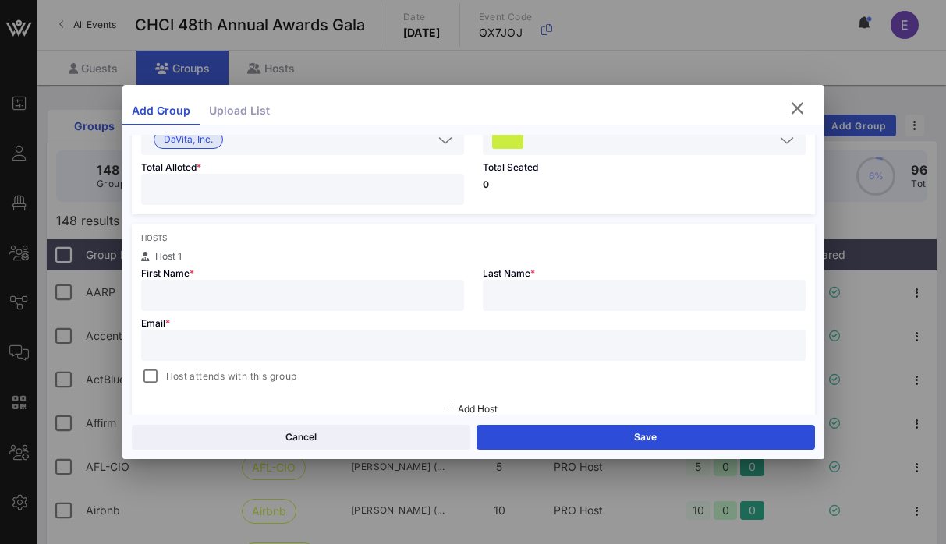
scroll to position [178, 0]
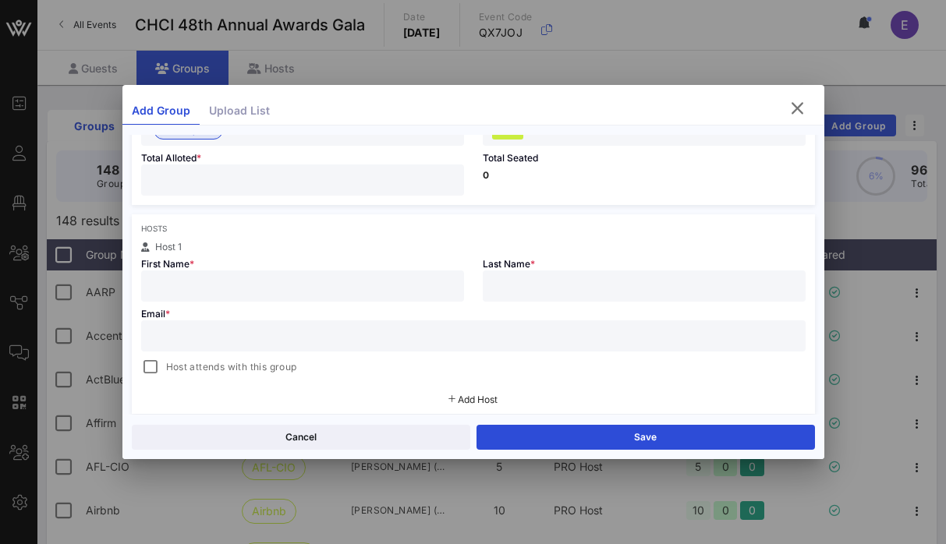
click at [302, 291] on input "text" at bounding box center [302, 286] width 304 height 20
type input "[PERSON_NAME]"
click at [308, 334] on input "text" at bounding box center [473, 336] width 646 height 20
paste input "DaVita, Inc."
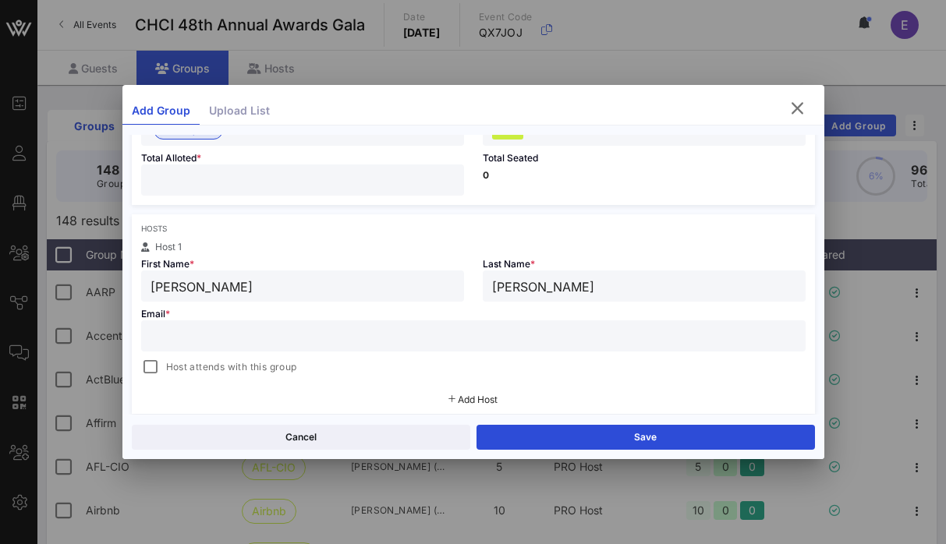
type input "DaVita, Inc."
click at [568, 25] on div at bounding box center [473, 272] width 946 height 544
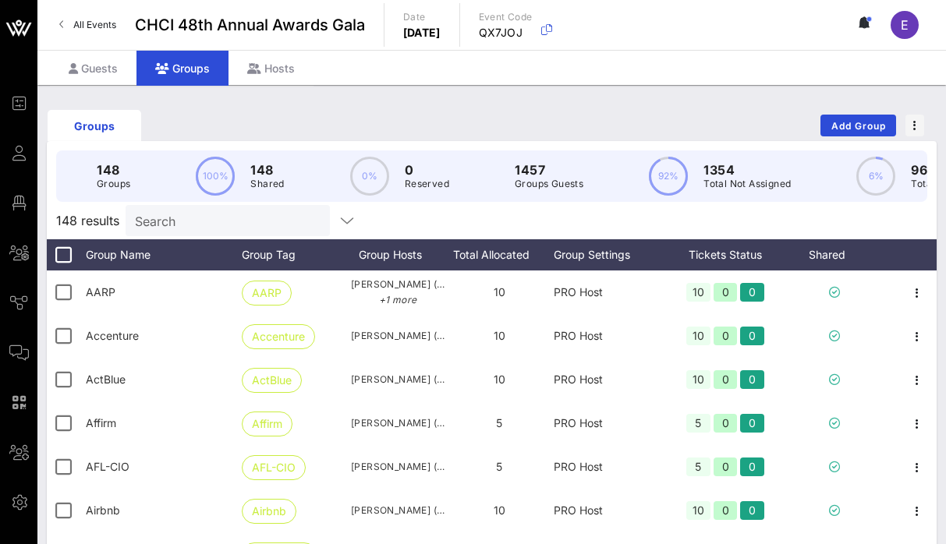
click at [247, 211] on input "Search" at bounding box center [226, 220] width 182 height 20
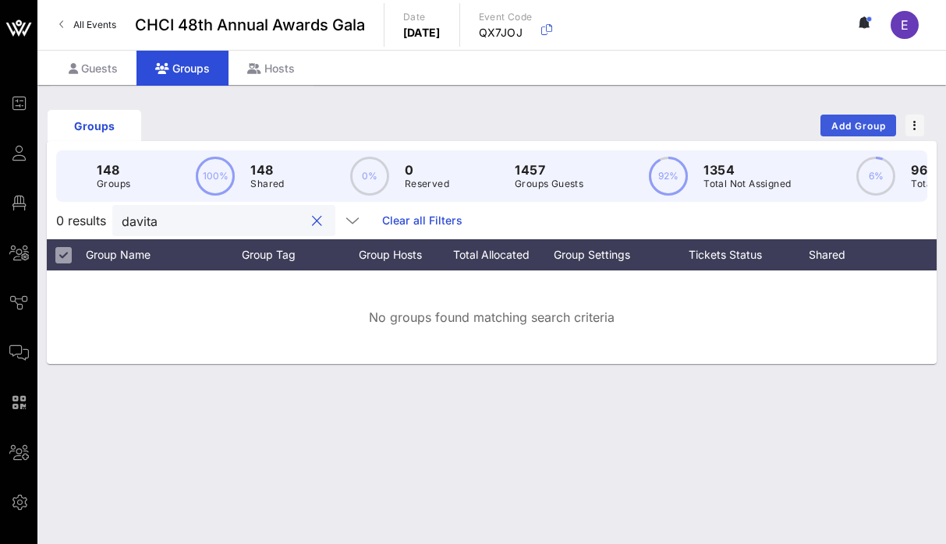
type input "davita"
click at [854, 129] on span "Add Group" at bounding box center [858, 126] width 56 height 12
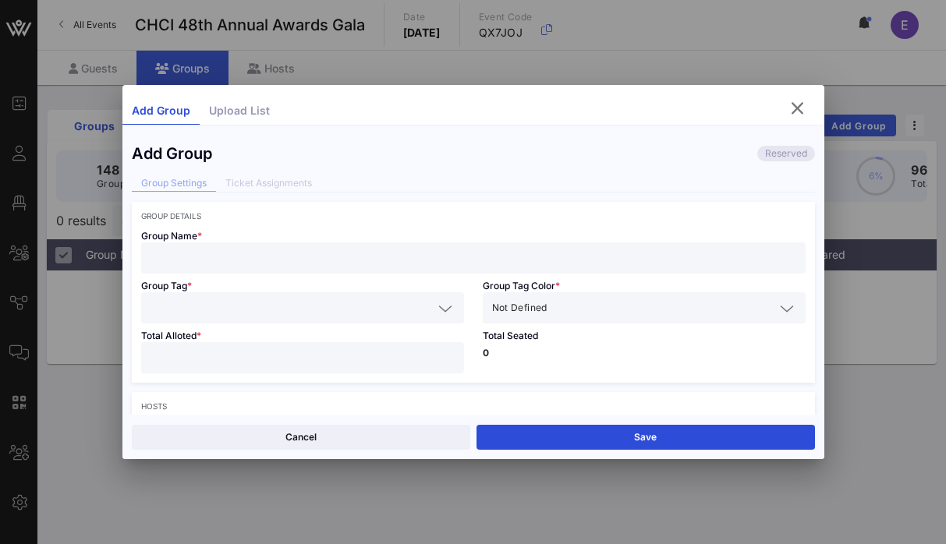
click at [397, 253] on input "text" at bounding box center [473, 258] width 646 height 20
paste input "DaVita, Inc."
type input "DaVita, Inc."
click at [285, 307] on input "text" at bounding box center [291, 308] width 282 height 20
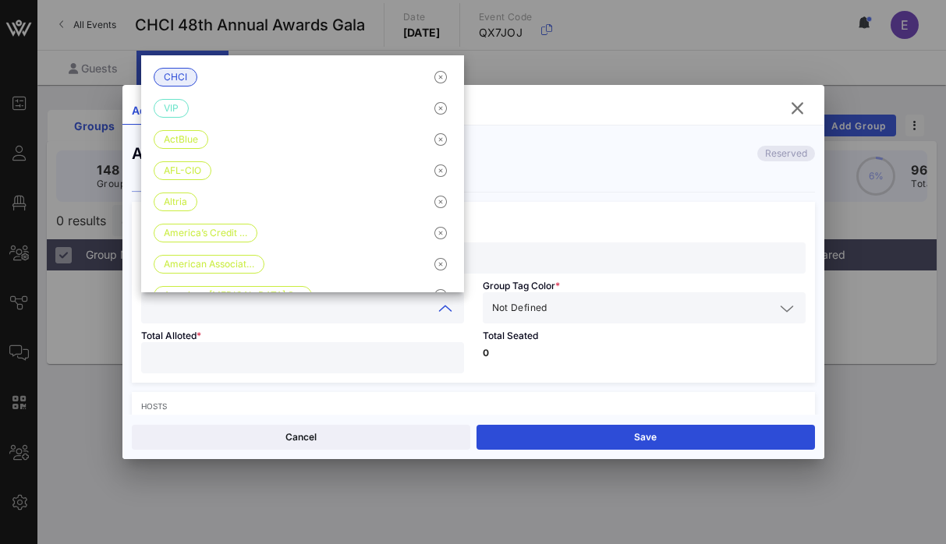
paste input "DaVita, Inc."
type input "DaVita, Inc."
click at [619, 309] on input "text" at bounding box center [662, 308] width 224 height 20
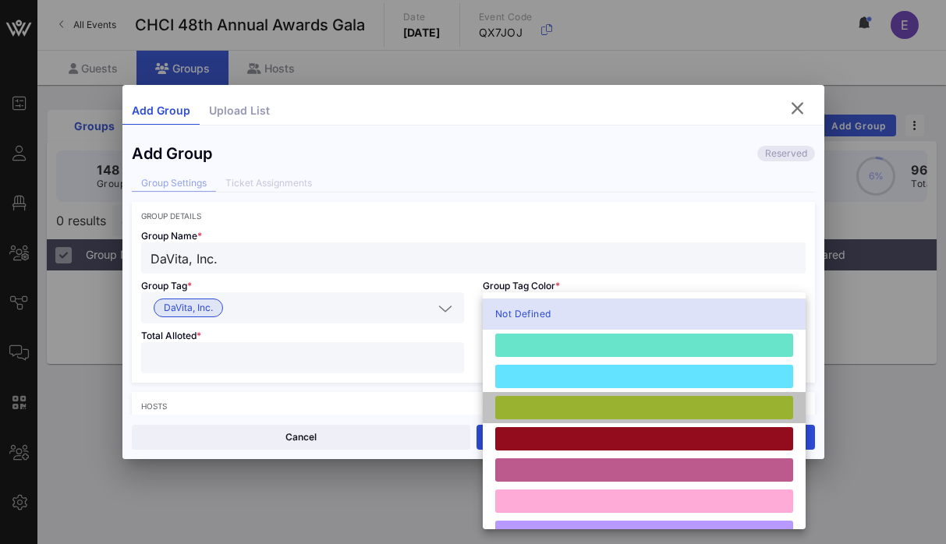
click at [555, 407] on div at bounding box center [644, 407] width 298 height 23
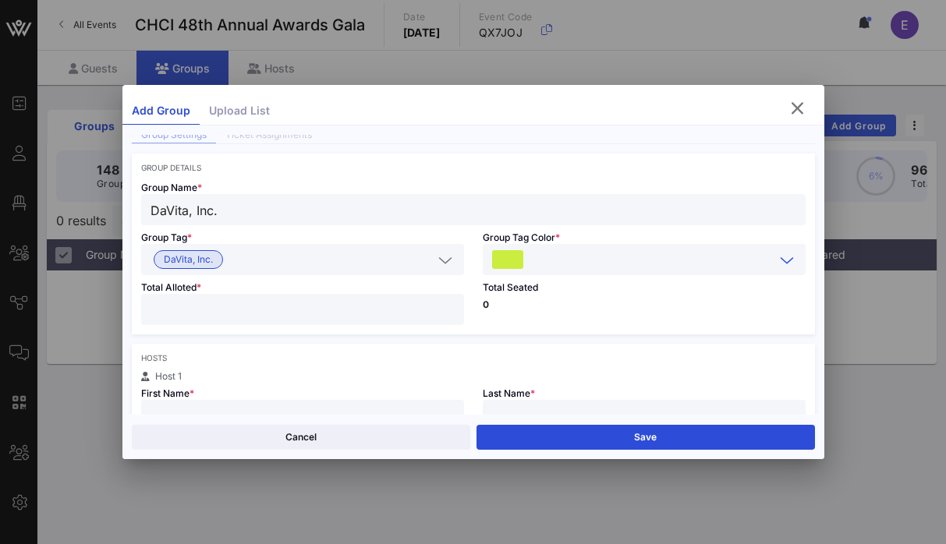
scroll to position [68, 0]
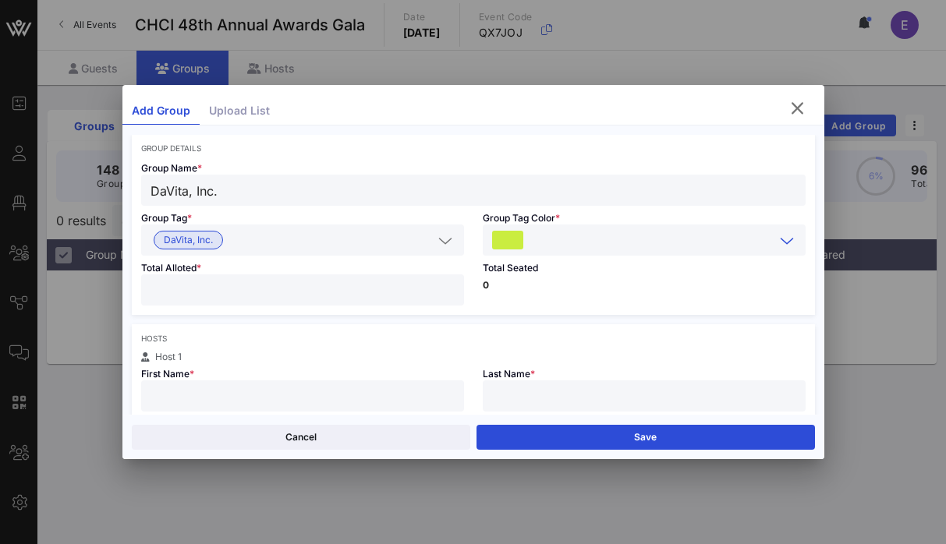
click at [336, 292] on input "number" at bounding box center [302, 290] width 304 height 20
type input "*"
type input "**"
click at [249, 392] on input "text" at bounding box center [302, 396] width 304 height 20
type input "[PERSON_NAME]"
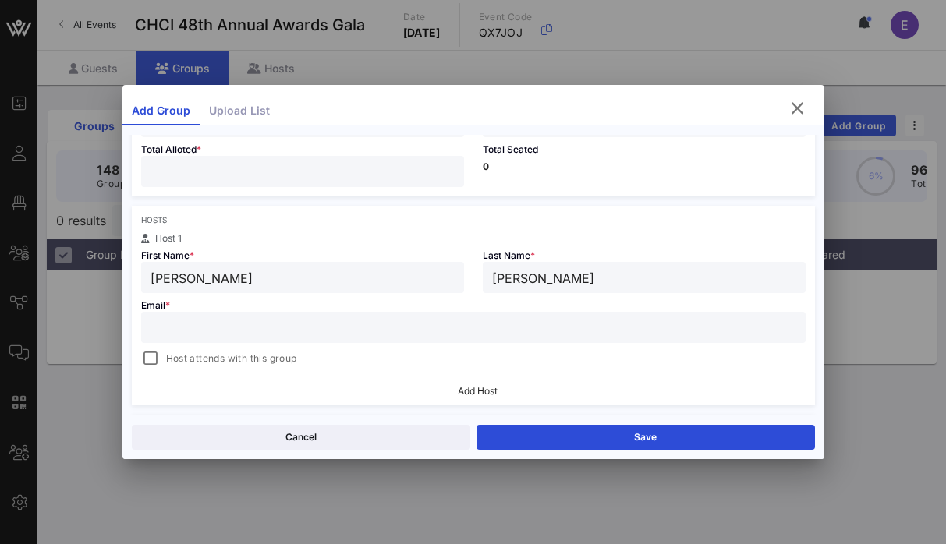
scroll to position [188, 0]
type input "[PERSON_NAME]"
click at [253, 328] on input "text" at bounding box center [473, 326] width 646 height 20
paste input "[PERSON_NAME][EMAIL_ADDRESS][PERSON_NAME][DOMAIN_NAME]"
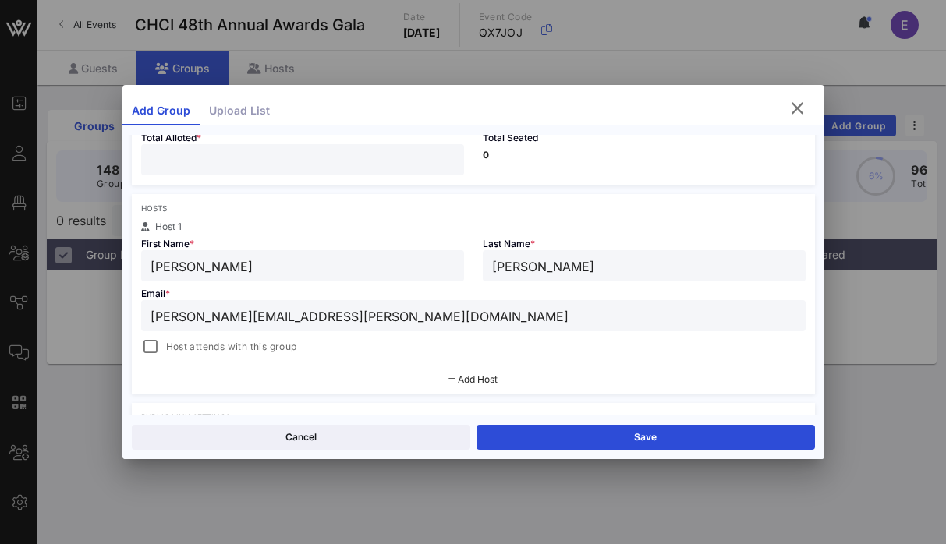
scroll to position [201, 0]
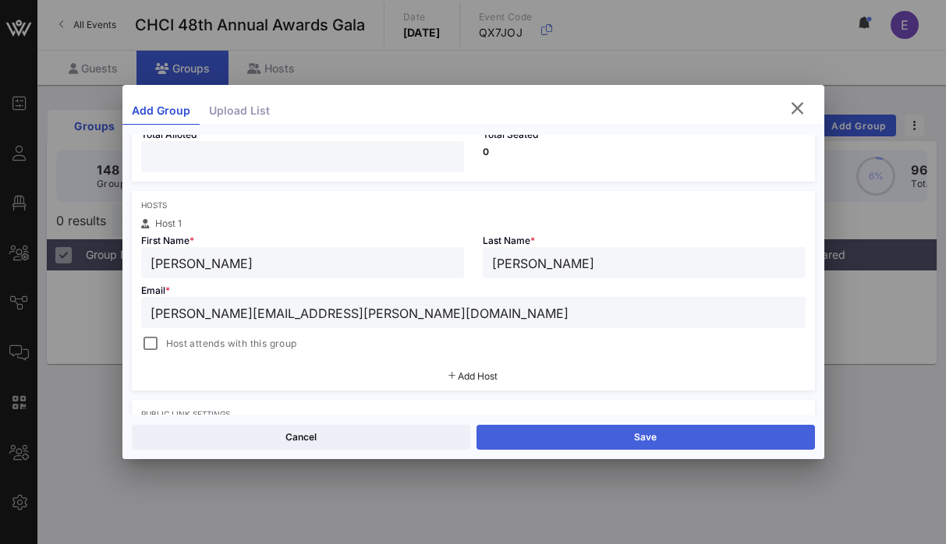
type input "[PERSON_NAME][EMAIL_ADDRESS][PERSON_NAME][DOMAIN_NAME]"
click at [556, 429] on button "Save" at bounding box center [645, 437] width 338 height 25
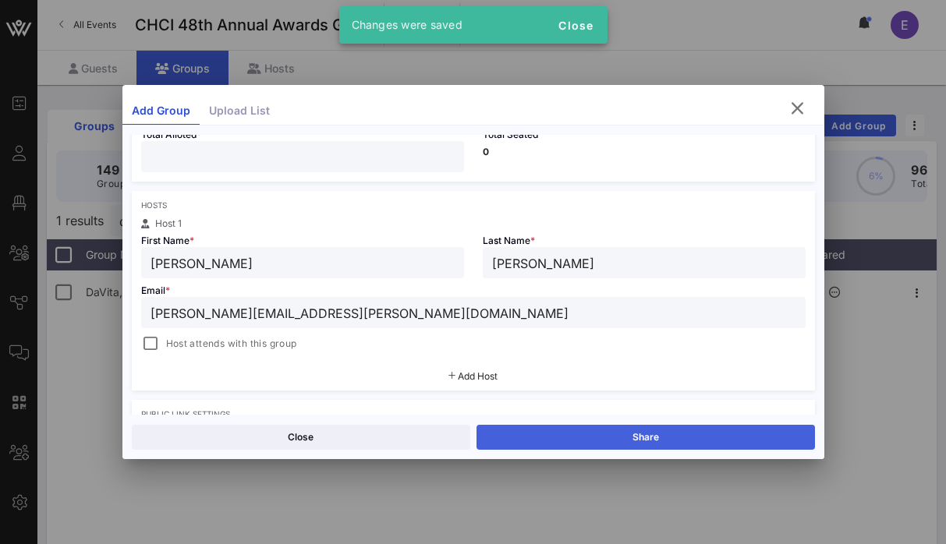
click at [685, 434] on button "Share" at bounding box center [645, 437] width 338 height 25
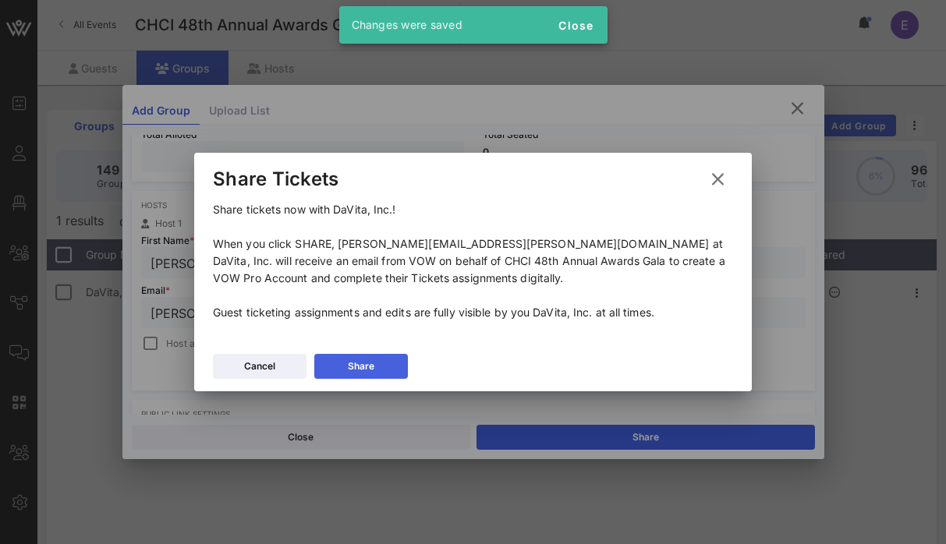
click at [370, 366] on div "Share" at bounding box center [361, 367] width 27 height 16
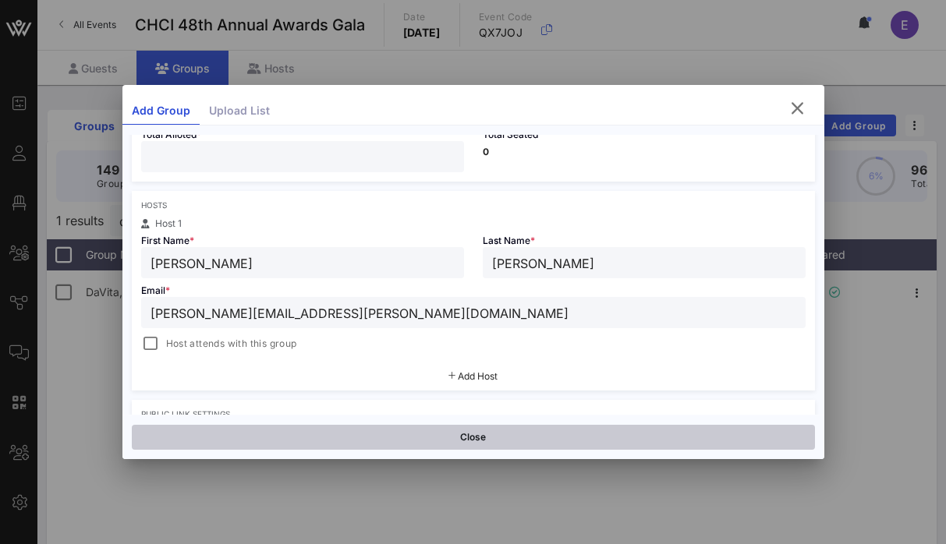
click at [578, 426] on button "Close" at bounding box center [473, 437] width 683 height 25
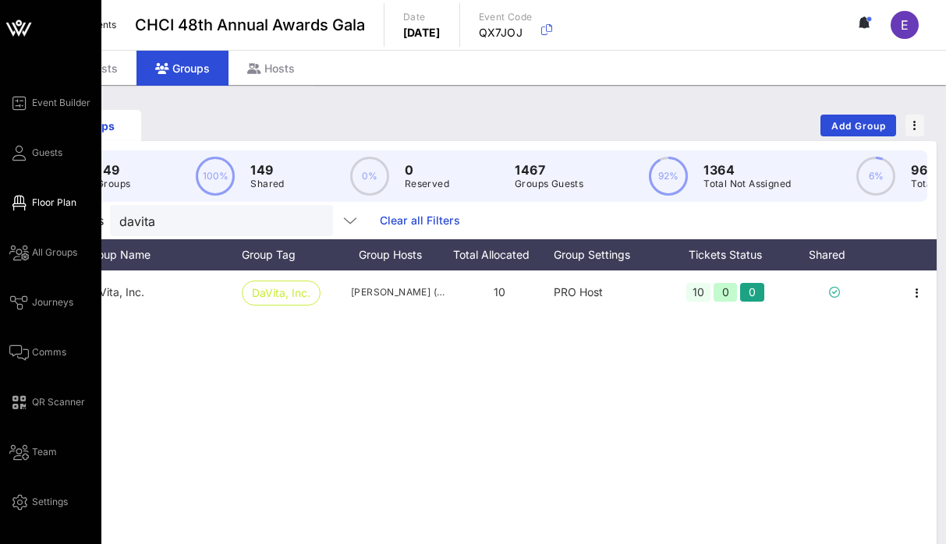
click at [28, 202] on icon at bounding box center [18, 203] width 19 height 2
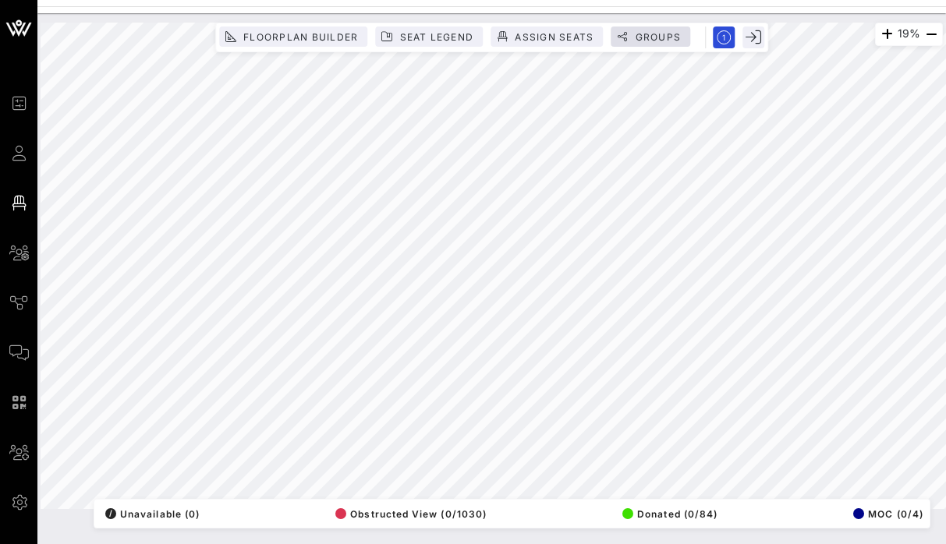
click at [650, 36] on span "Groups" at bounding box center [657, 37] width 47 height 12
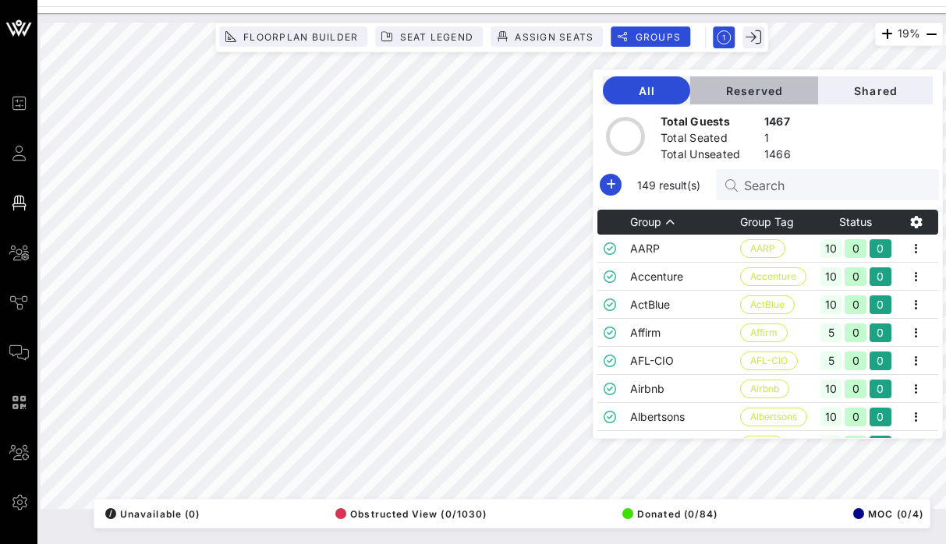
click at [794, 79] on button "Reserved" at bounding box center [754, 90] width 128 height 28
